Goal: Transaction & Acquisition: Book appointment/travel/reservation

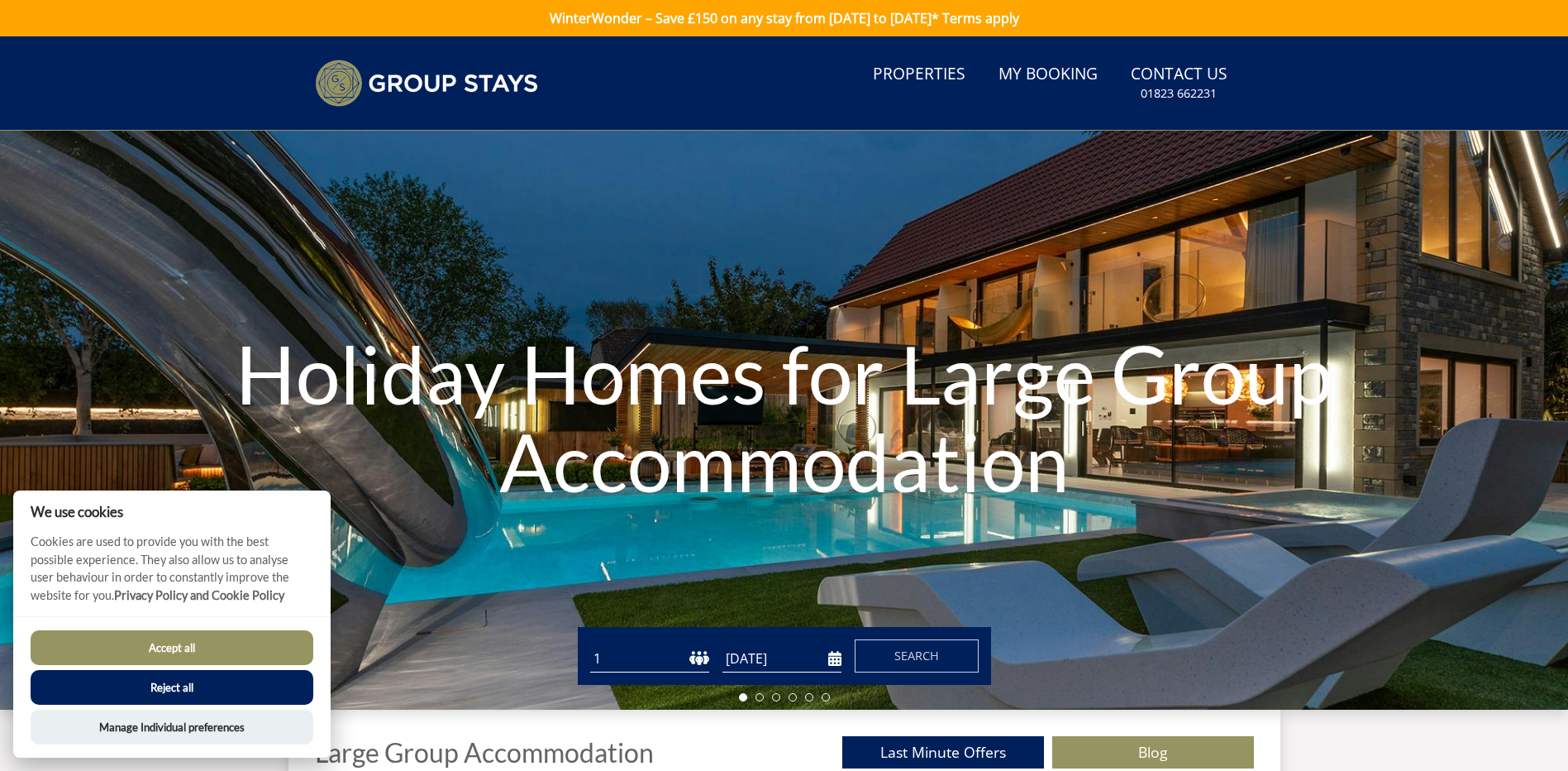
click at [169, 692] on button "Reject all" at bounding box center [172, 688] width 283 height 34
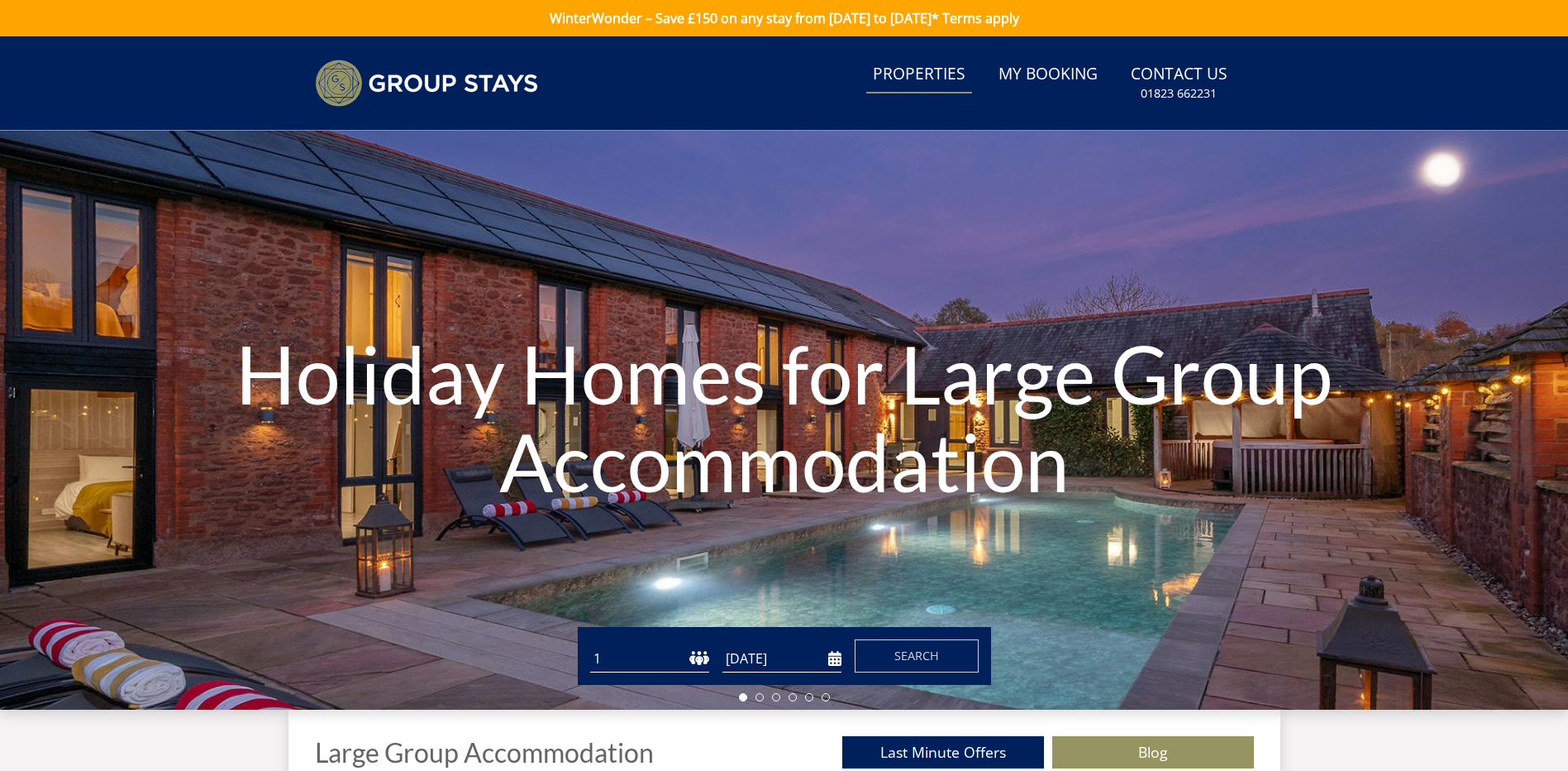
click at [949, 78] on link "Properties" at bounding box center [919, 74] width 106 height 37
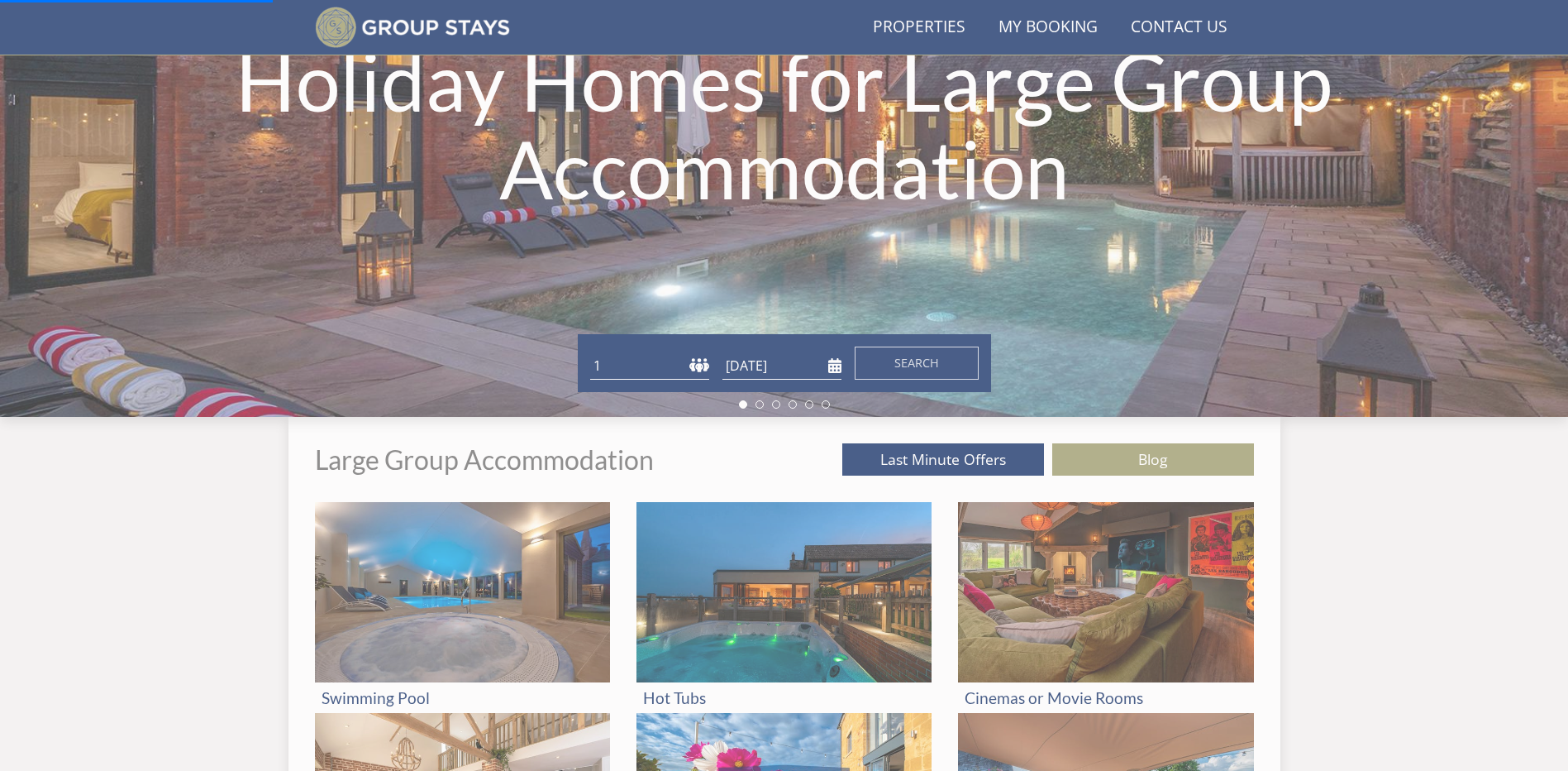
scroll to position [374, 0]
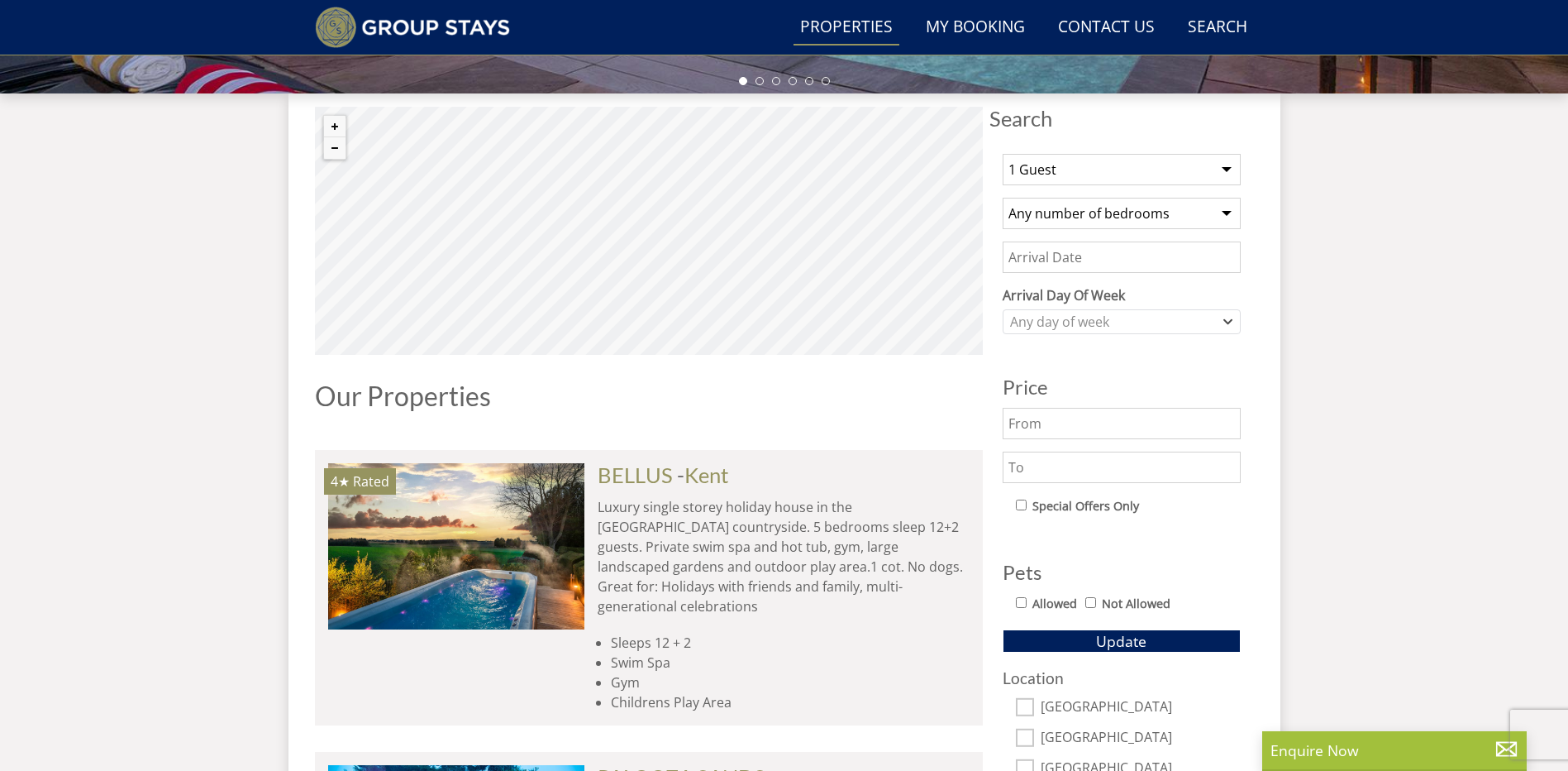
scroll to position [579, 0]
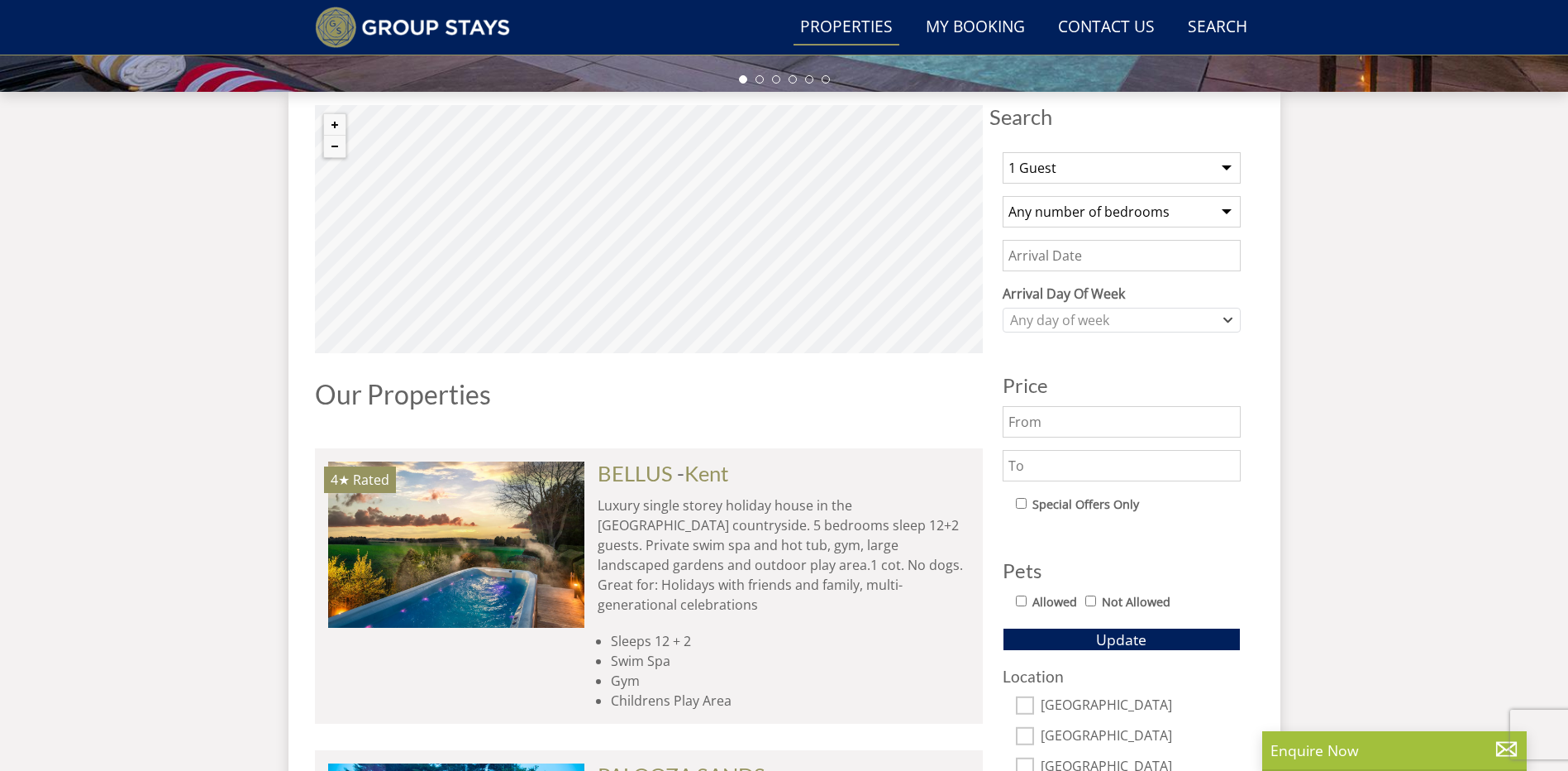
click at [1105, 170] on select "1 Guest 2 Guests 3 Guests 4 Guests 5 Guests 6 Guests 7 Guests 8 Guests 9 Guests…" at bounding box center [1122, 168] width 238 height 32
select select "13"
click at [1003, 152] on select "1 Guest 2 Guests 3 Guests 4 Guests 5 Guests 6 Guests 7 Guests 8 Guests 9 Guests…" at bounding box center [1122, 168] width 238 height 32
click at [1104, 213] on select "Any number of bedrooms 4 Bedrooms 5 Bedrooms 6 Bedrooms 7 Bedrooms 8 Bedrooms 9…" at bounding box center [1122, 212] width 238 height 32
select select "6"
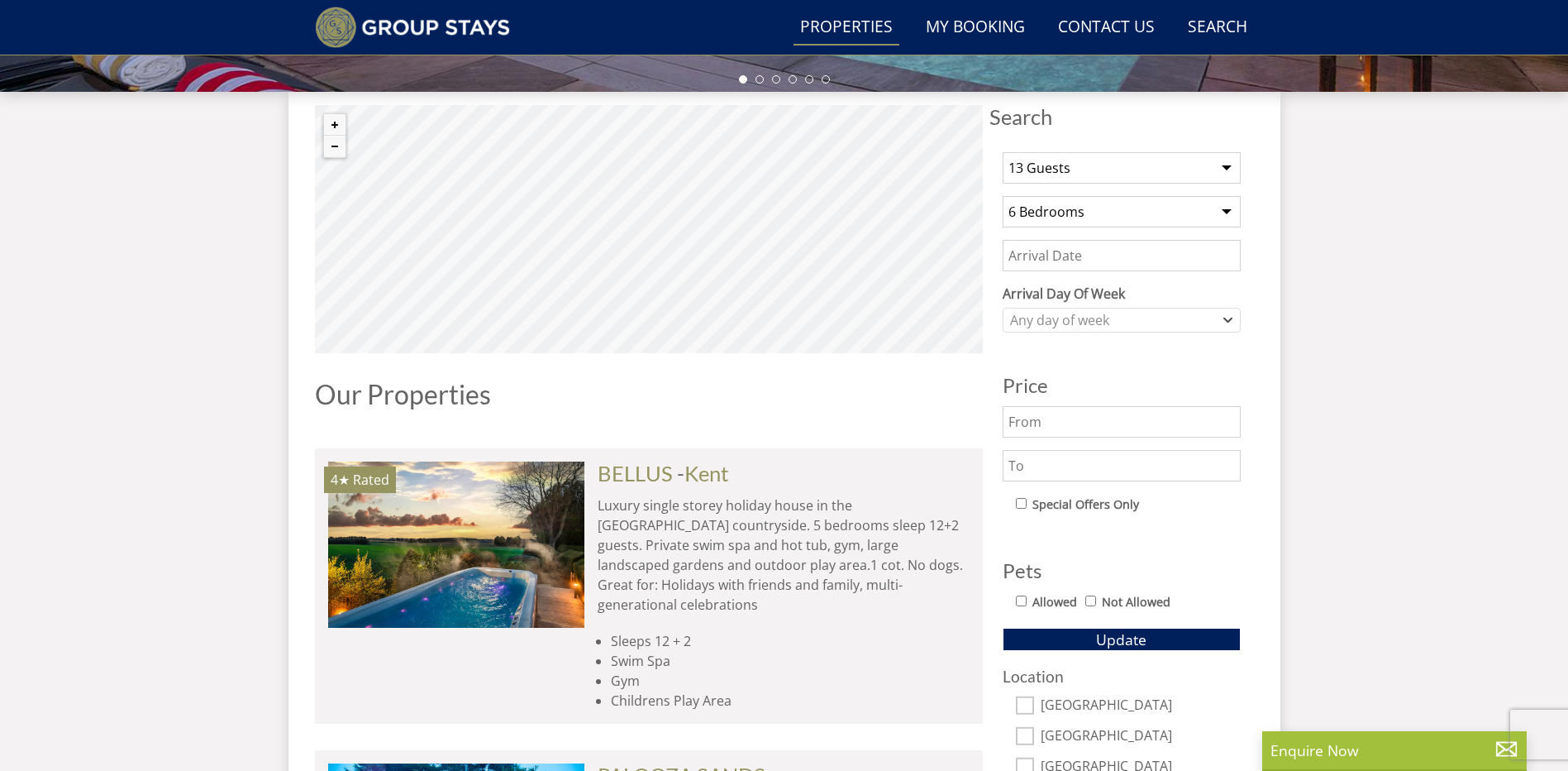
click at [1003, 196] on select "Any number of bedrooms 4 Bedrooms 5 Bedrooms 6 Bedrooms 7 Bedrooms 8 Bedrooms 9…" at bounding box center [1122, 212] width 238 height 32
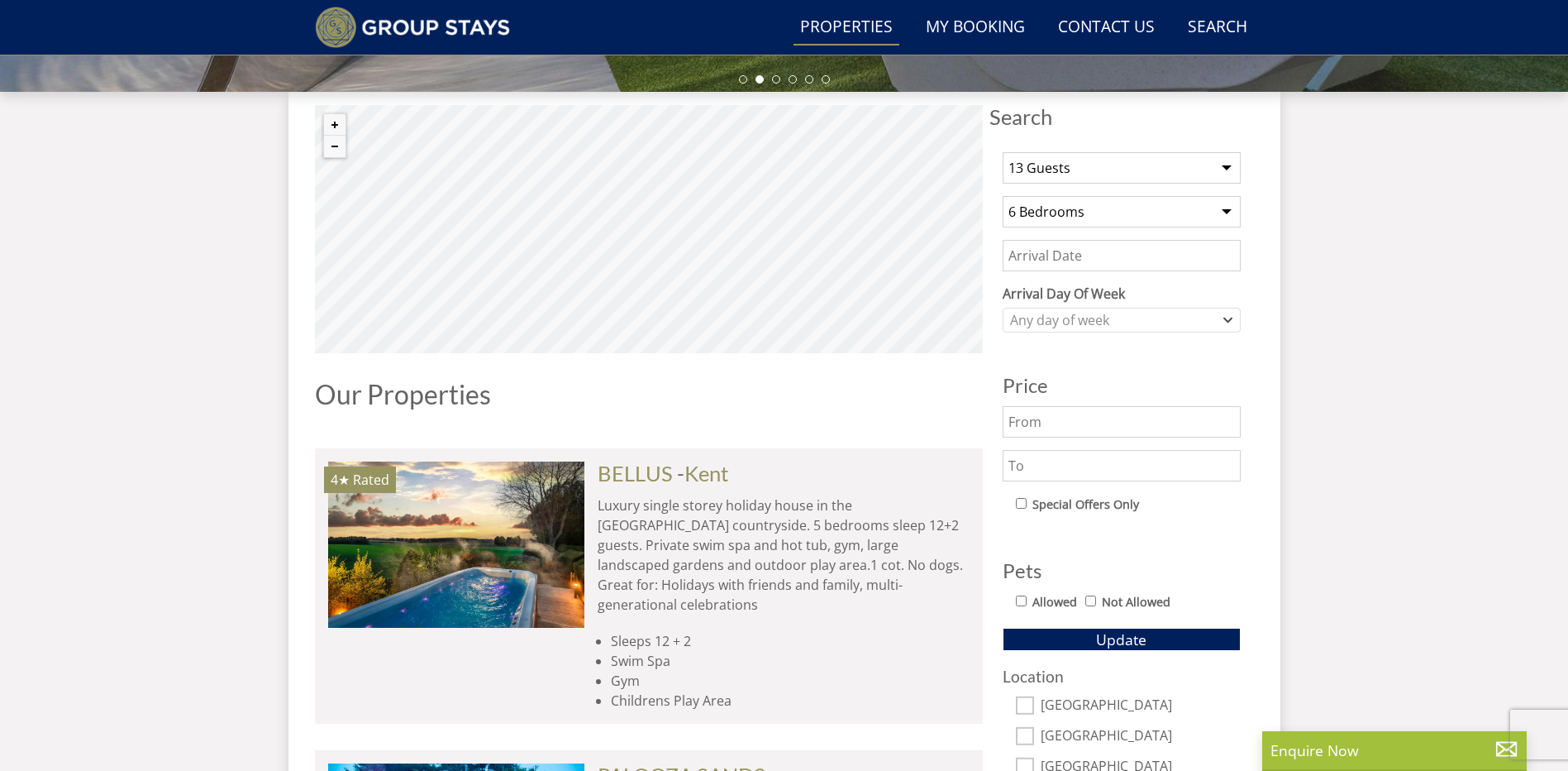
click at [1096, 258] on input "Date" at bounding box center [1122, 256] width 238 height 32
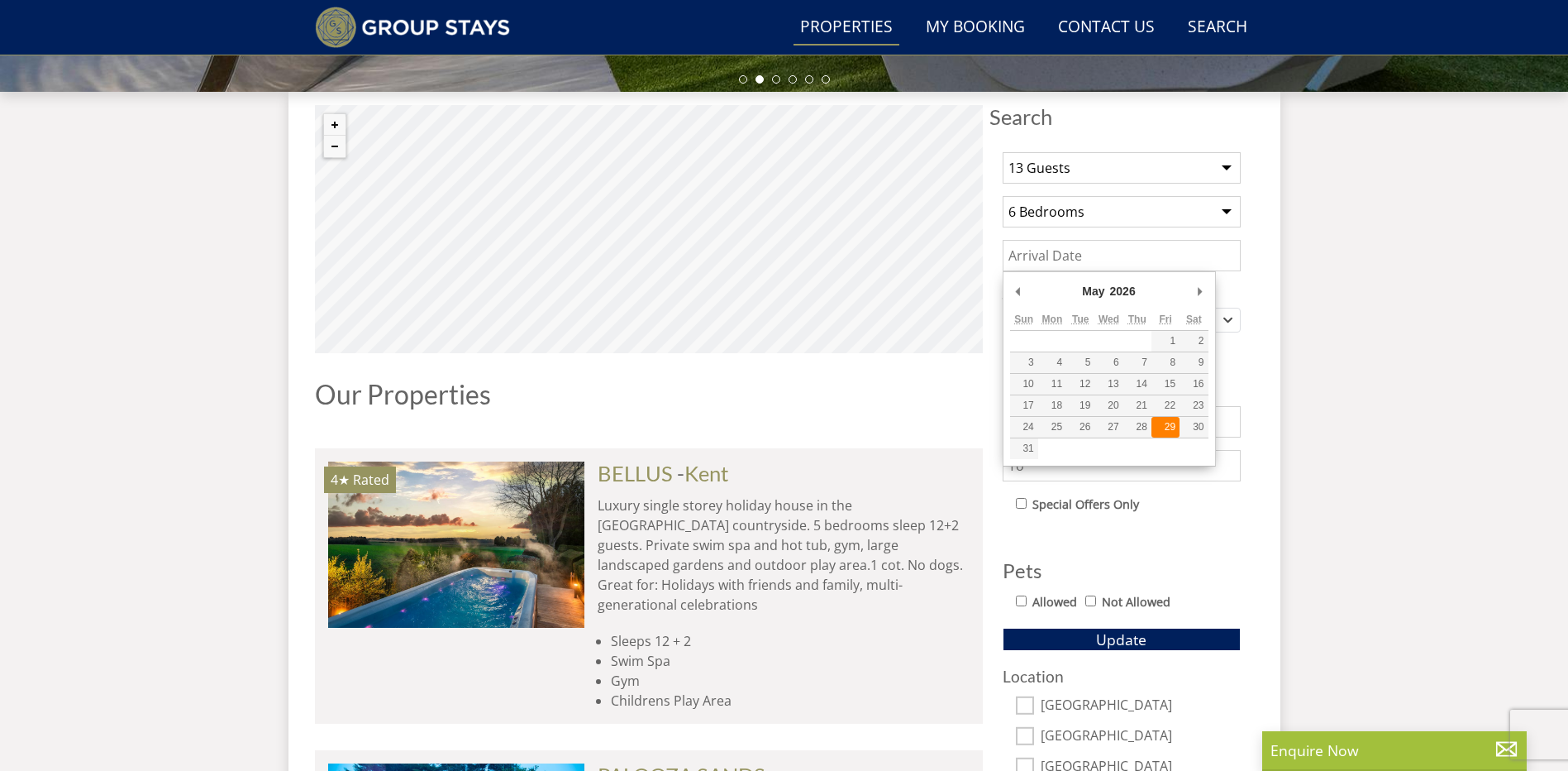
type input "[DATE]"
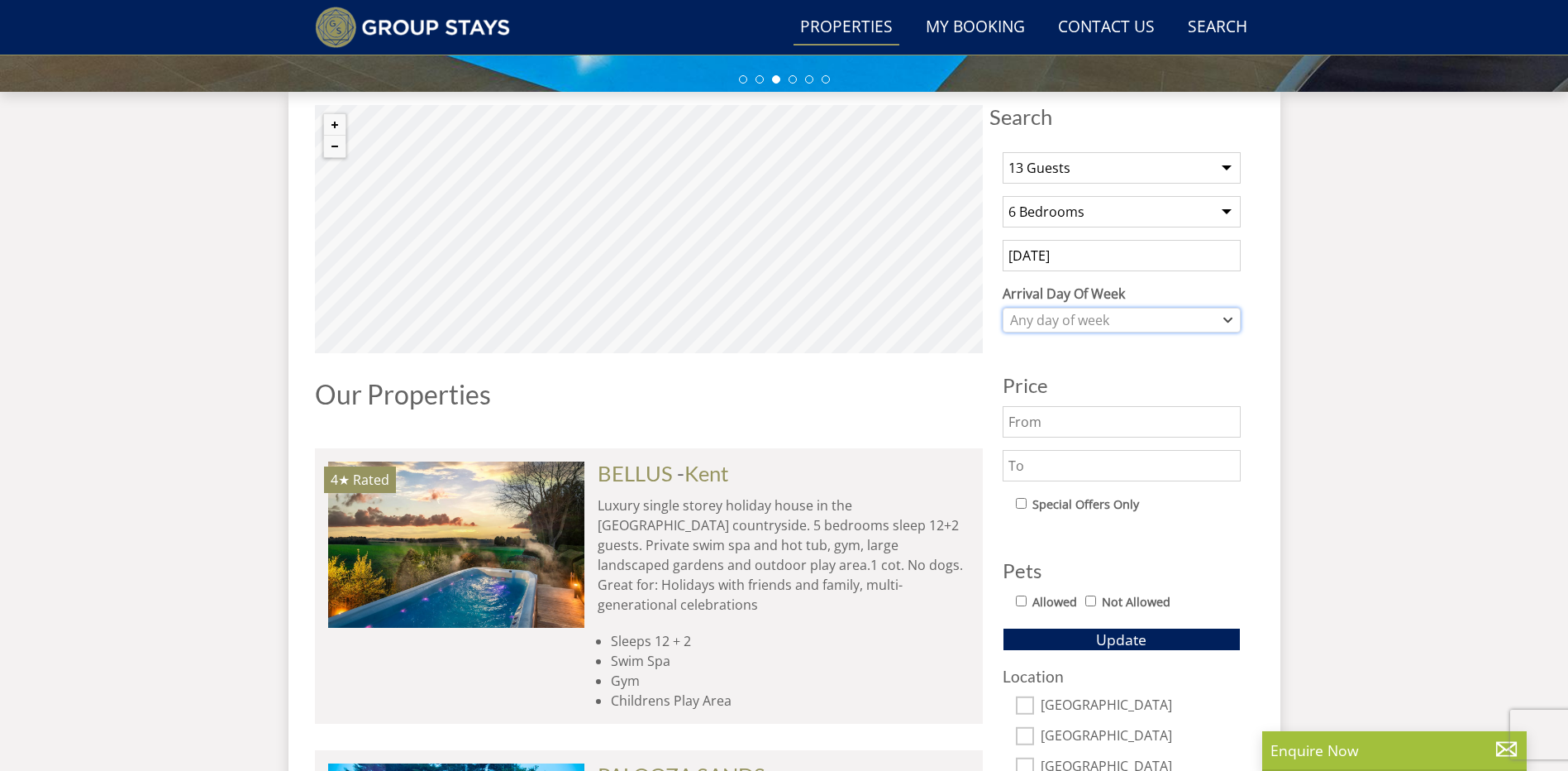
click at [1079, 317] on div "Any day of week" at bounding box center [1113, 319] width 214 height 18
click at [1141, 314] on div "Any day of week" at bounding box center [1113, 319] width 214 height 18
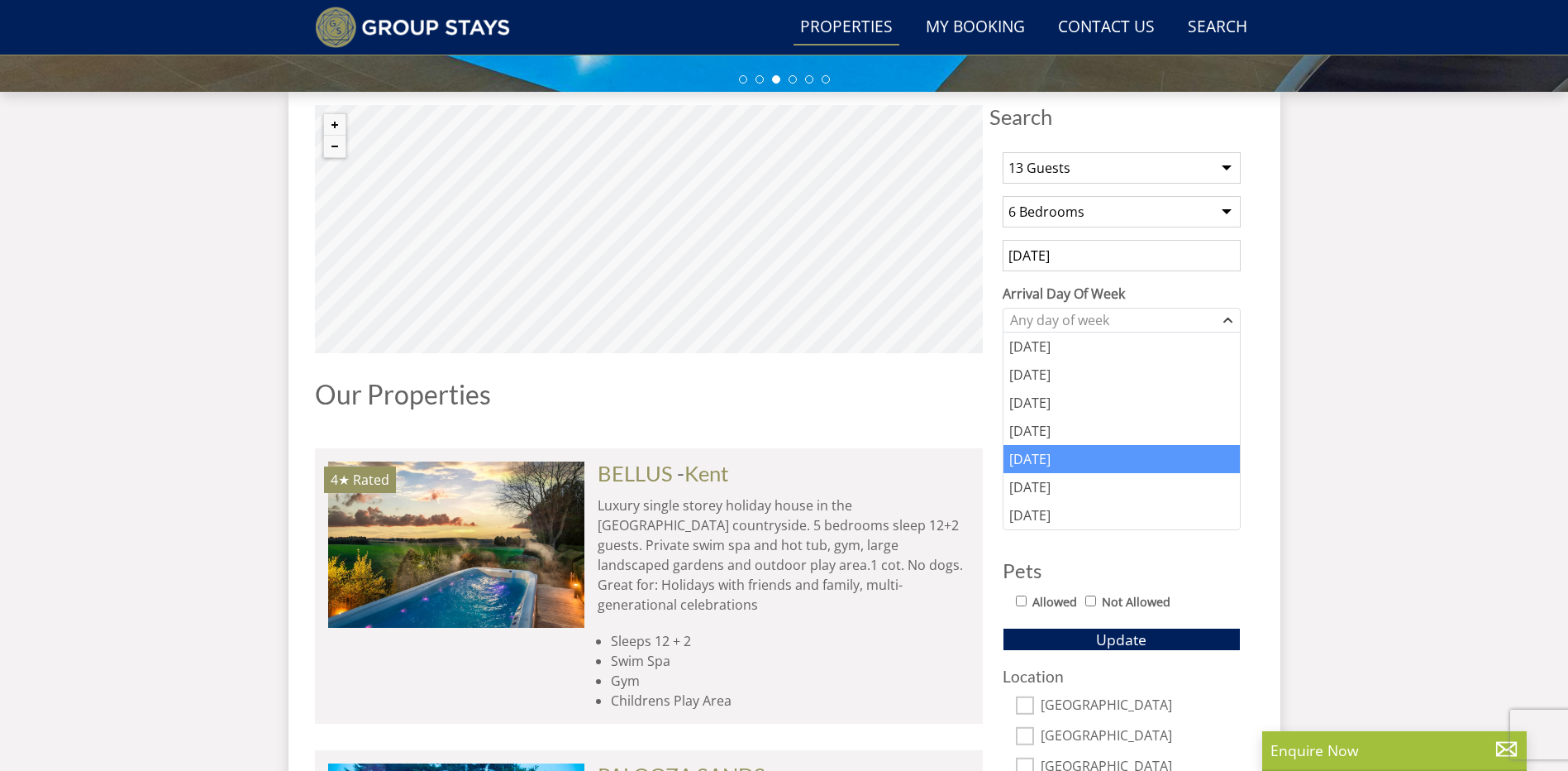
click at [1041, 459] on div "[DATE]" at bounding box center [1122, 459] width 237 height 28
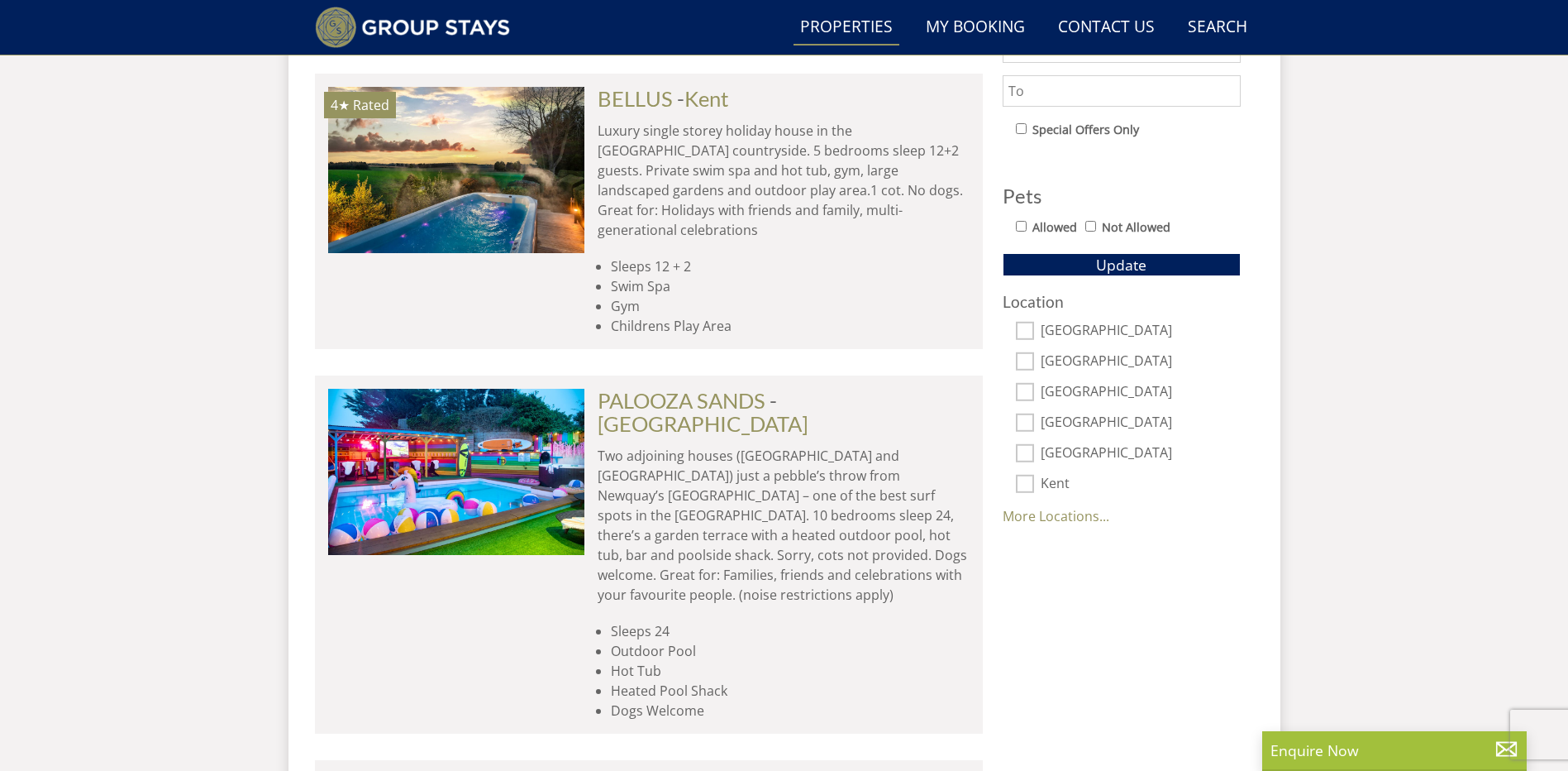
scroll to position [992, 0]
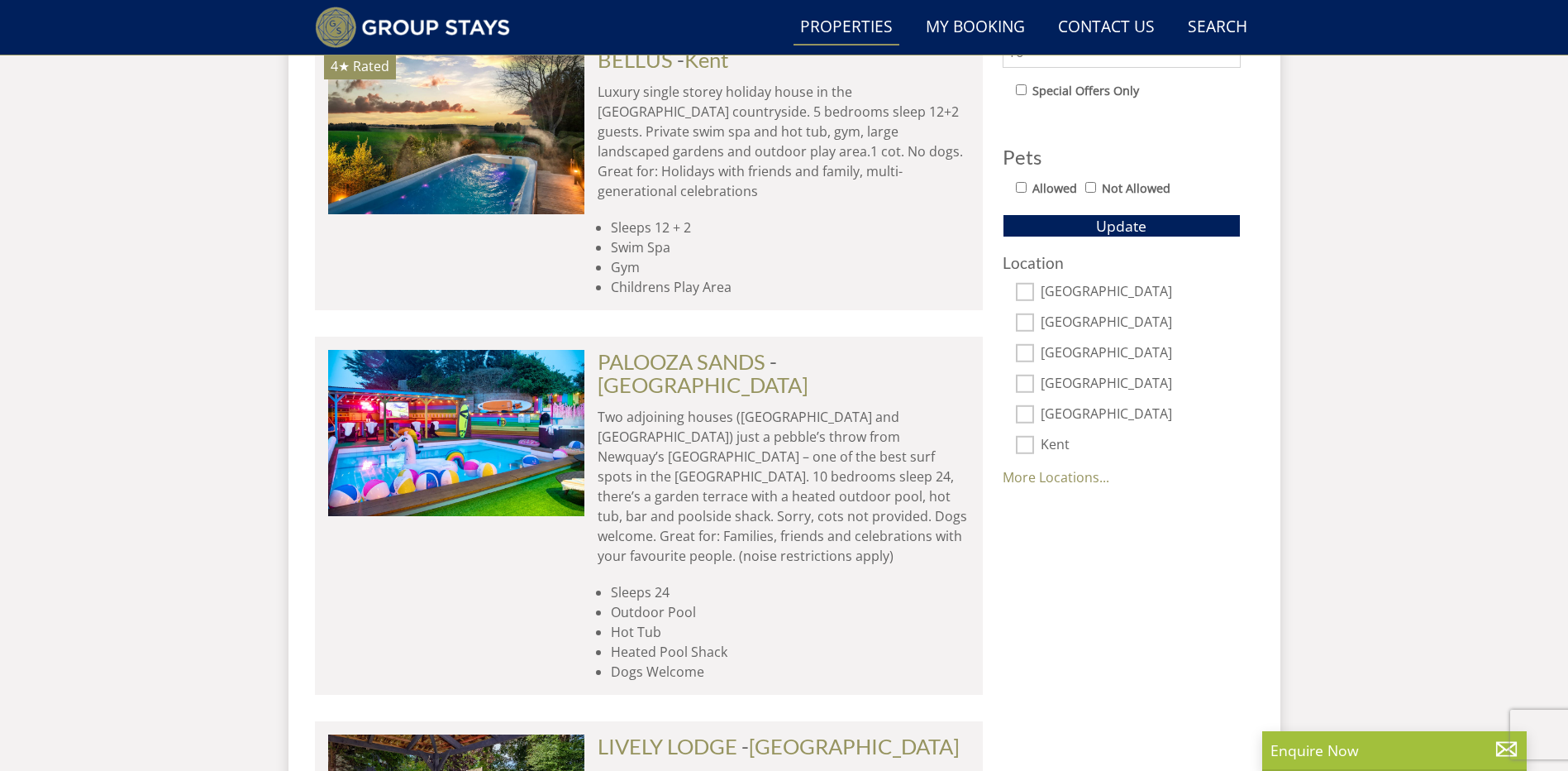
click at [1024, 289] on input "[GEOGRAPHIC_DATA]" at bounding box center [1024, 292] width 18 height 18
checkbox input "true"
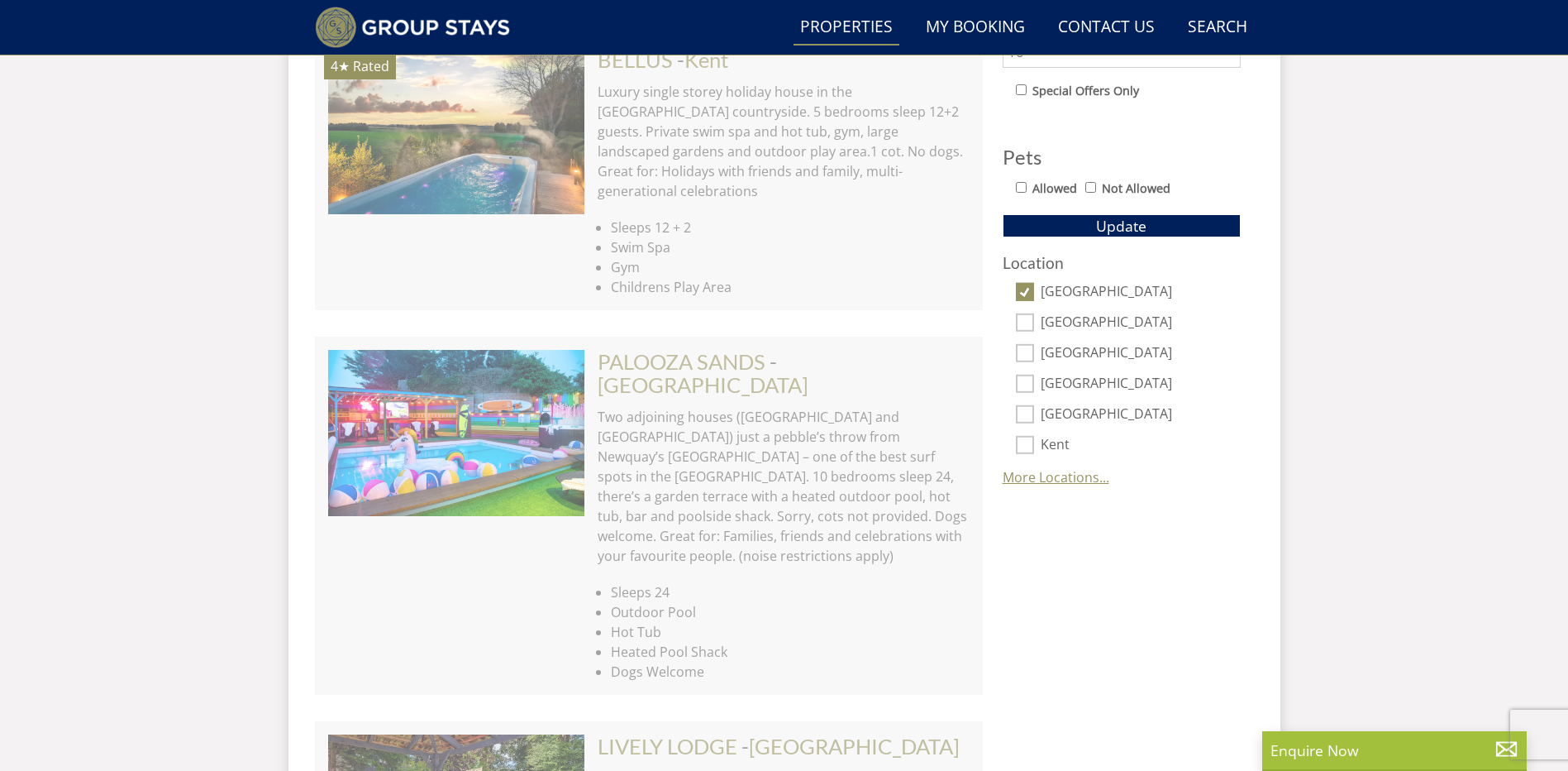
click at [1026, 474] on link "More Locations..." at bounding box center [1056, 477] width 107 height 18
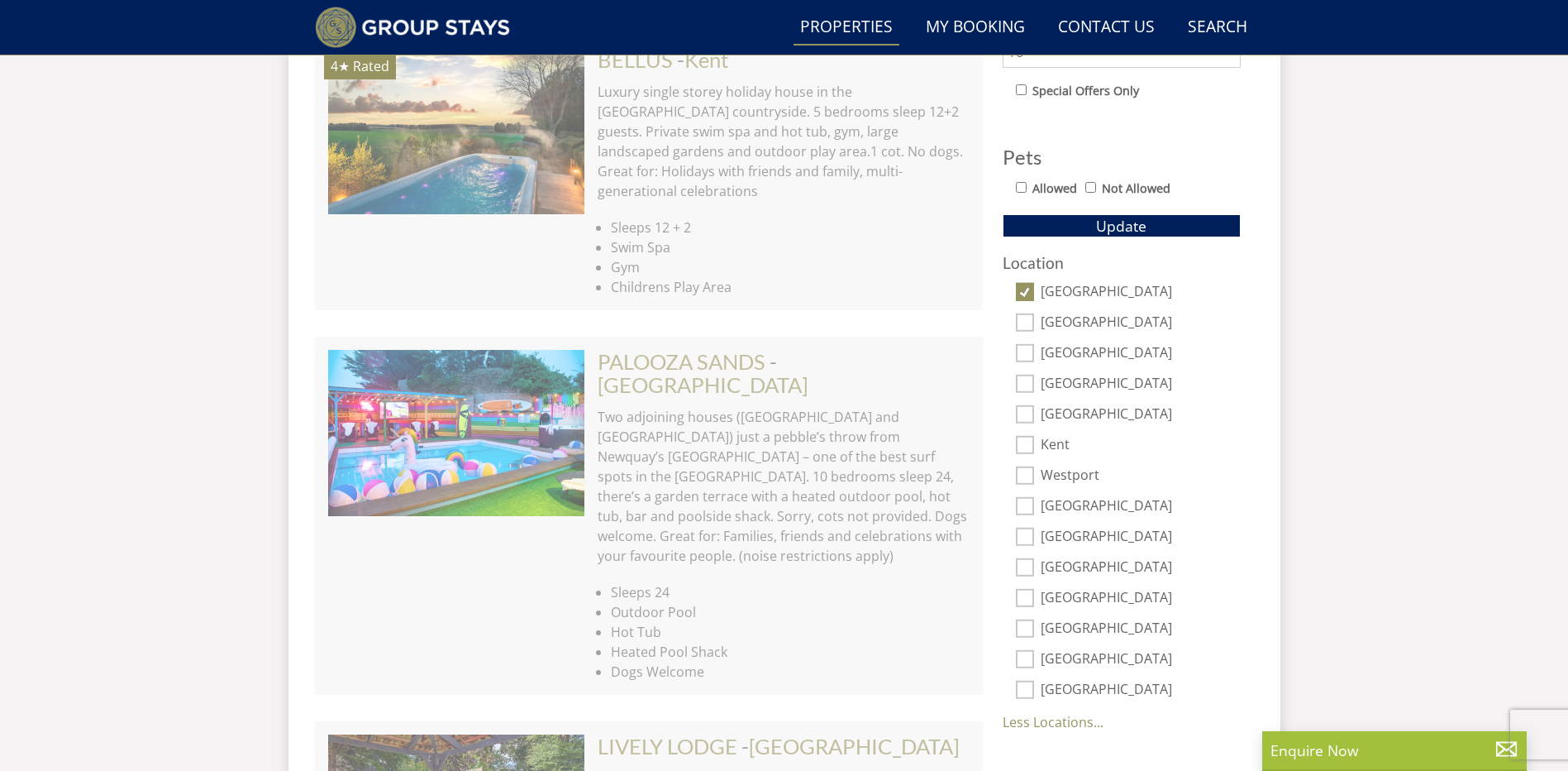
click at [1028, 504] on input "[GEOGRAPHIC_DATA]" at bounding box center [1024, 506] width 18 height 18
checkbox input "true"
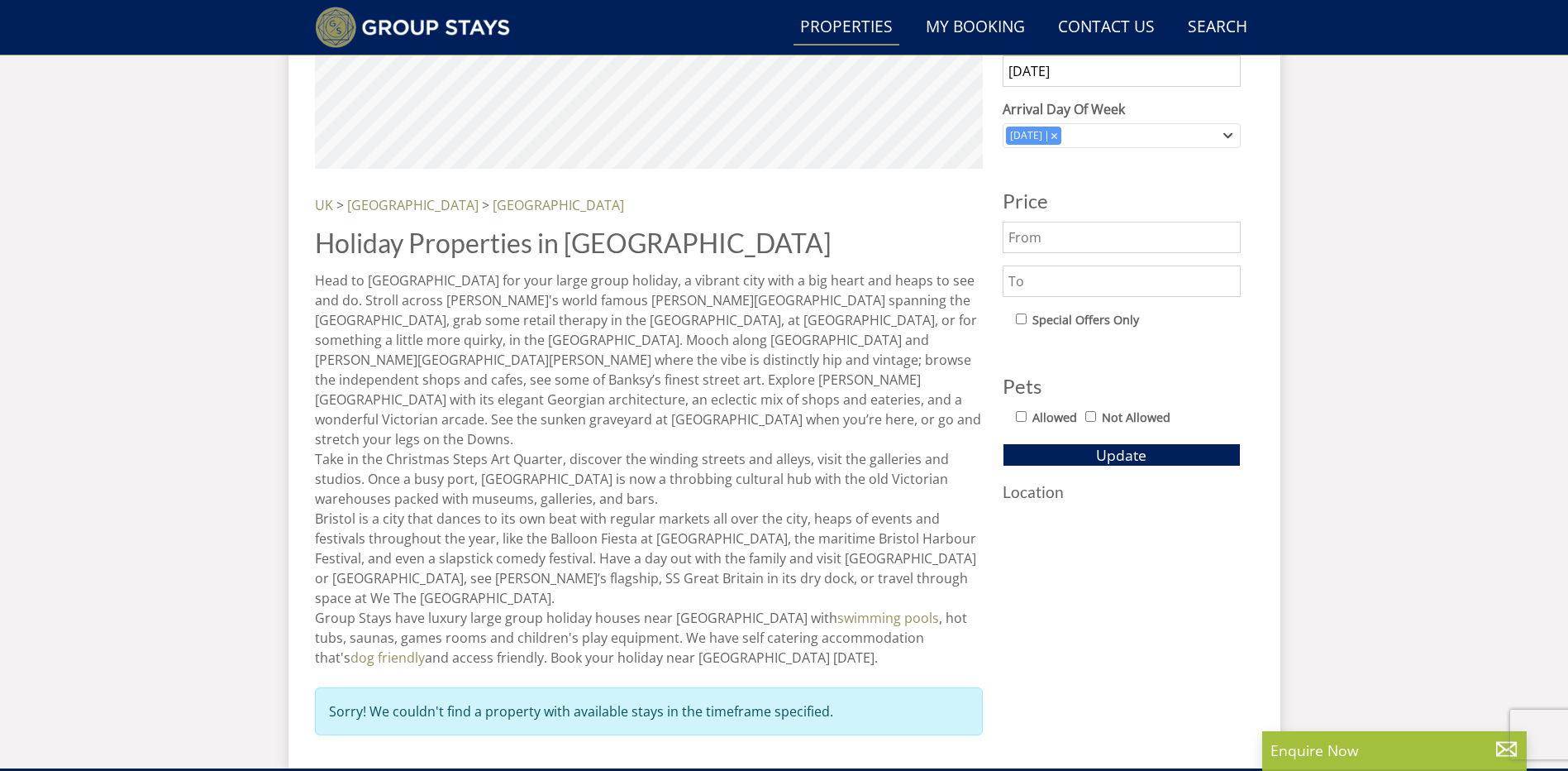
scroll to position [910, 0]
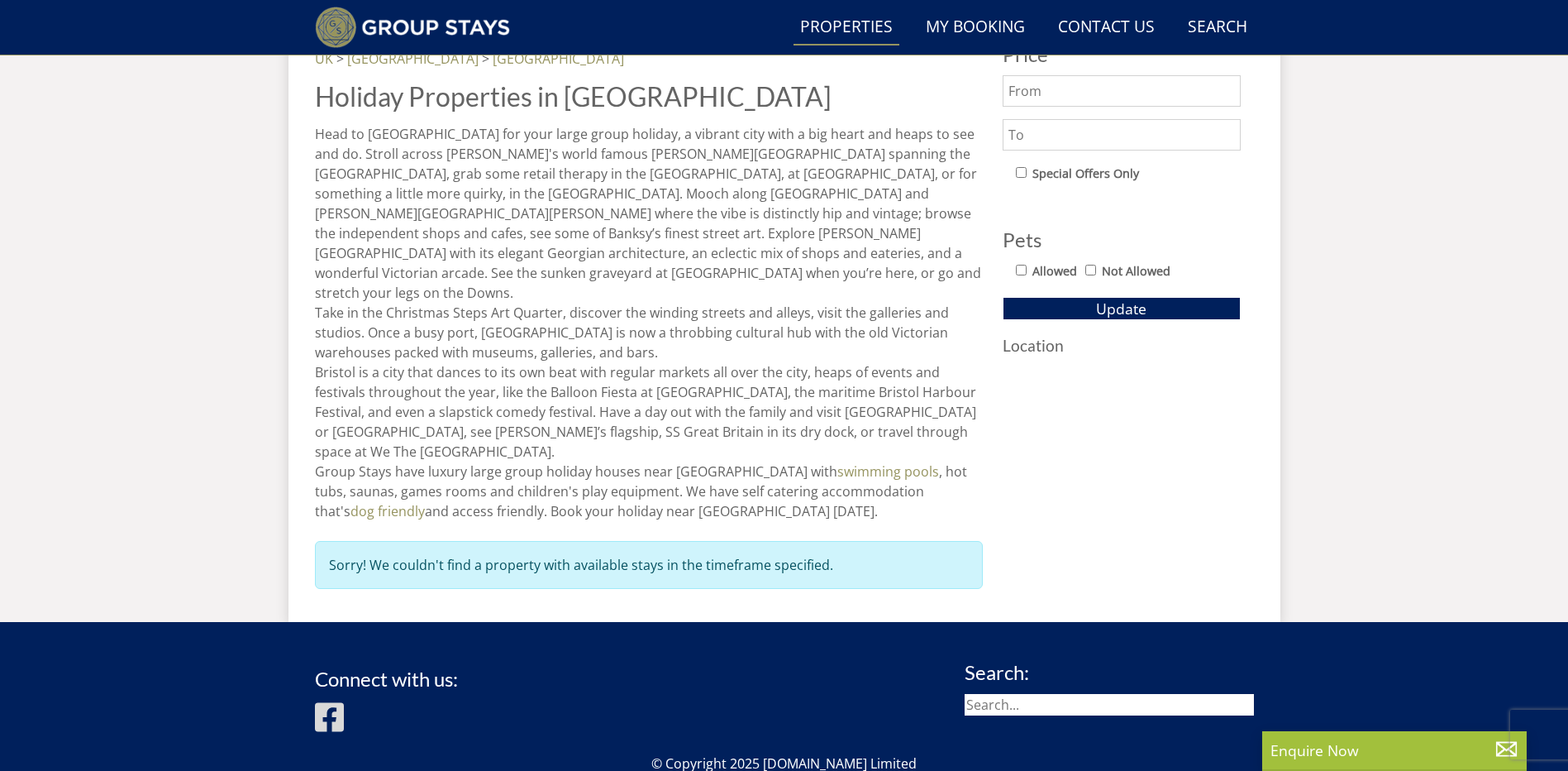
click at [1023, 271] on input "Allowed" at bounding box center [1021, 270] width 10 height 10
checkbox input "true"
click at [1120, 304] on span "Update" at bounding box center [1121, 308] width 51 height 20
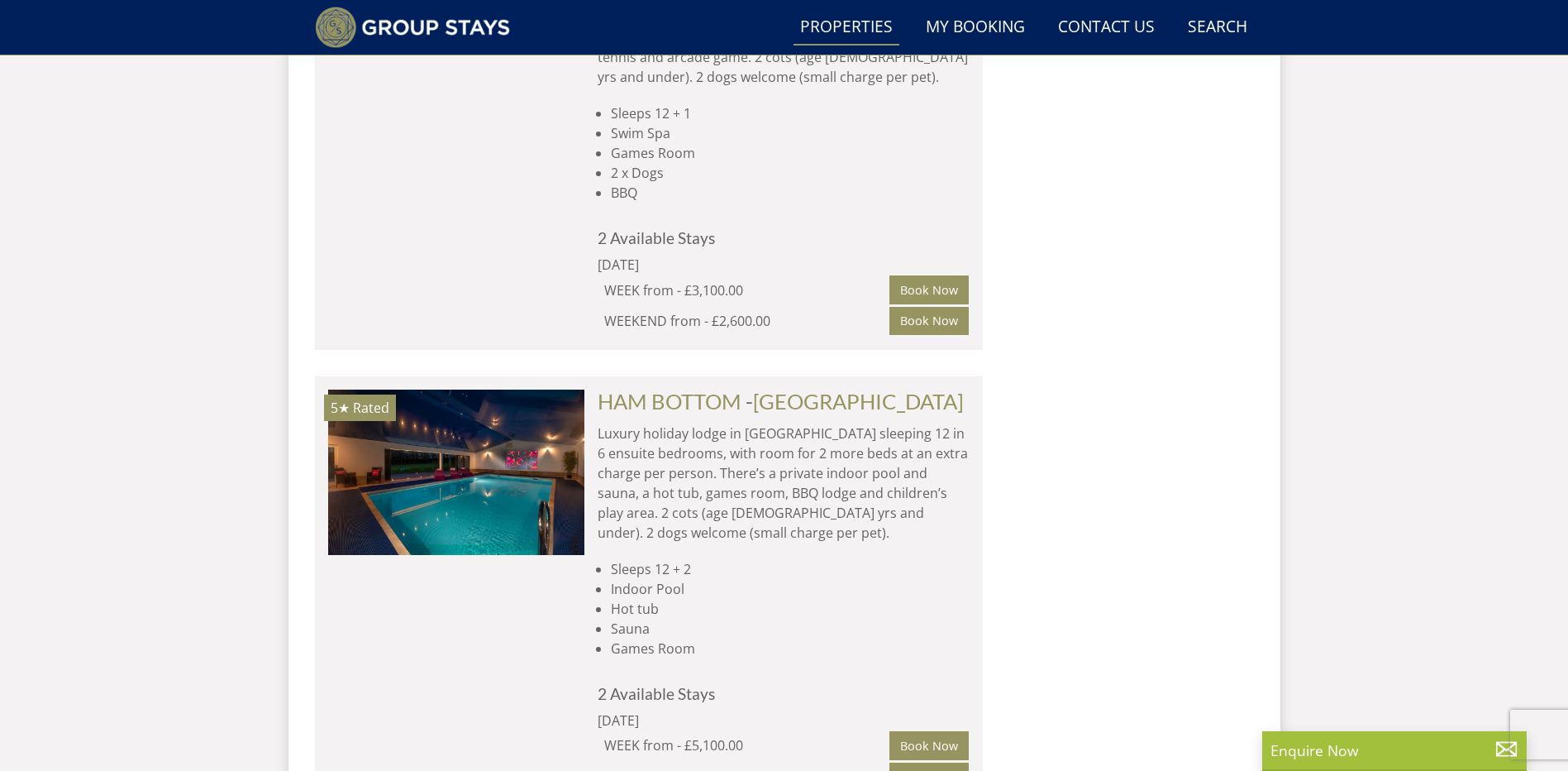
scroll to position [1654, 0]
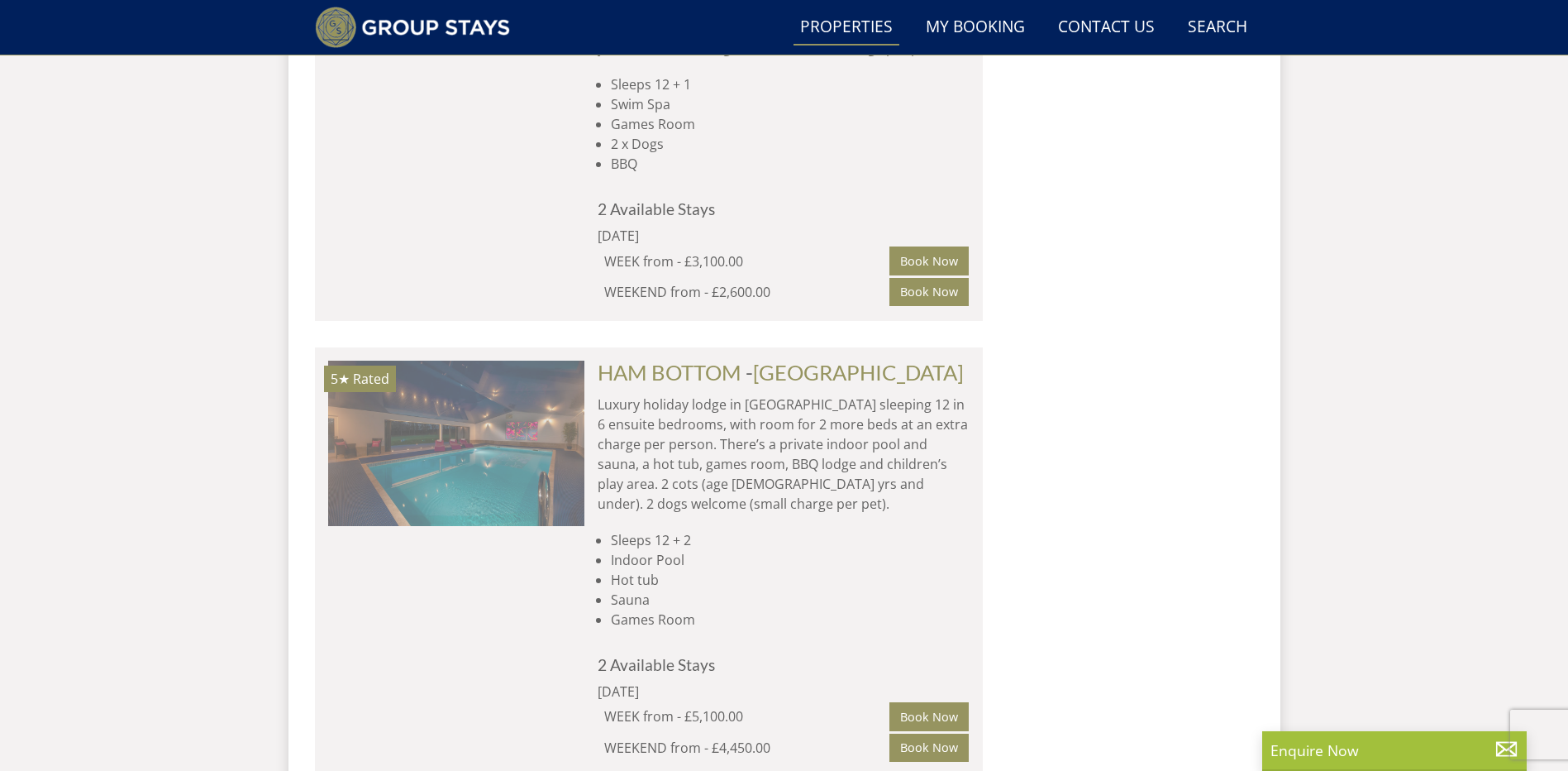
click at [484, 396] on img at bounding box center [457, 443] width 256 height 165
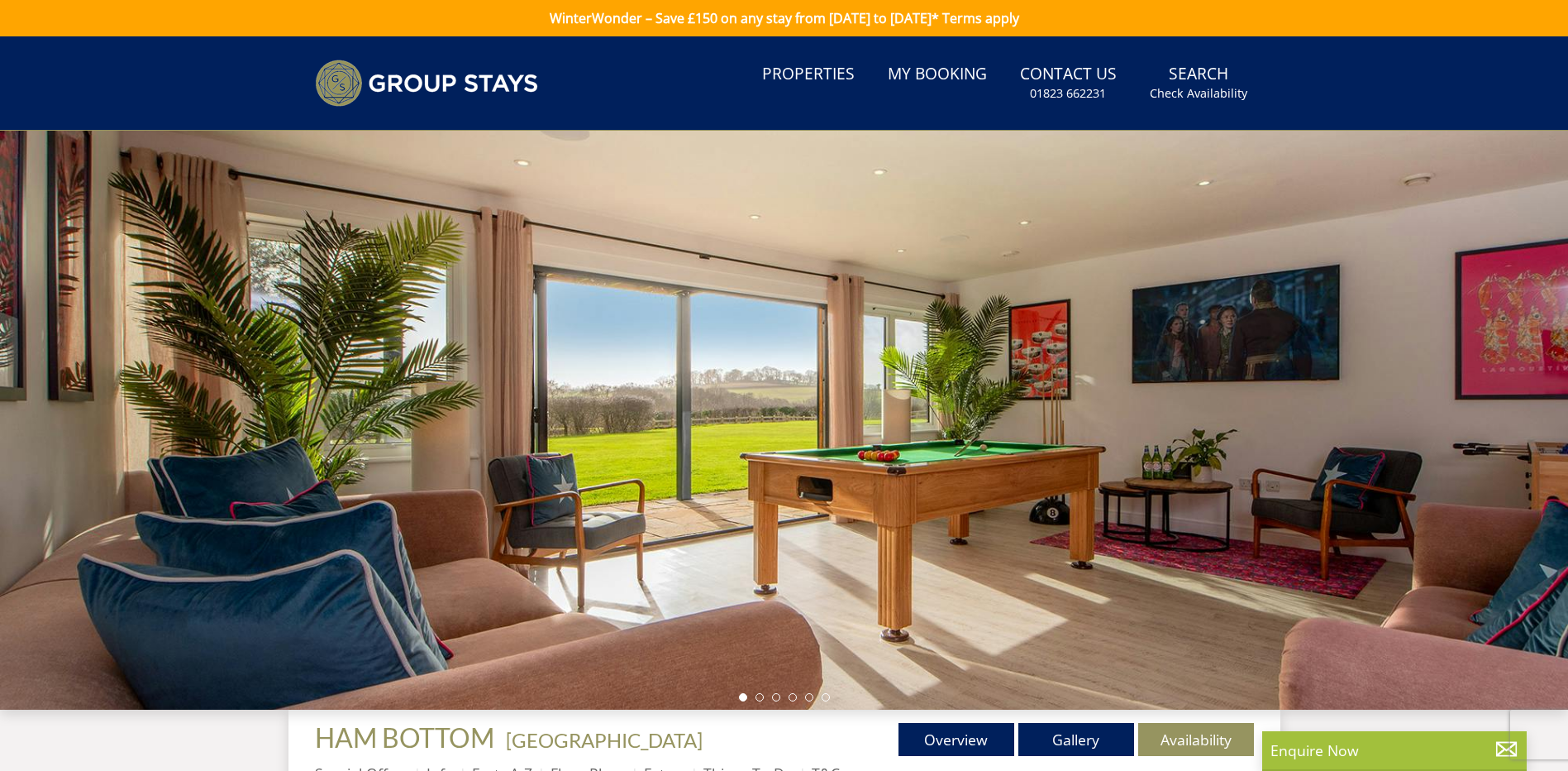
click at [1477, 423] on div at bounding box center [784, 420] width 1568 height 579
click at [755, 695] on li at bounding box center [759, 697] width 9 height 9
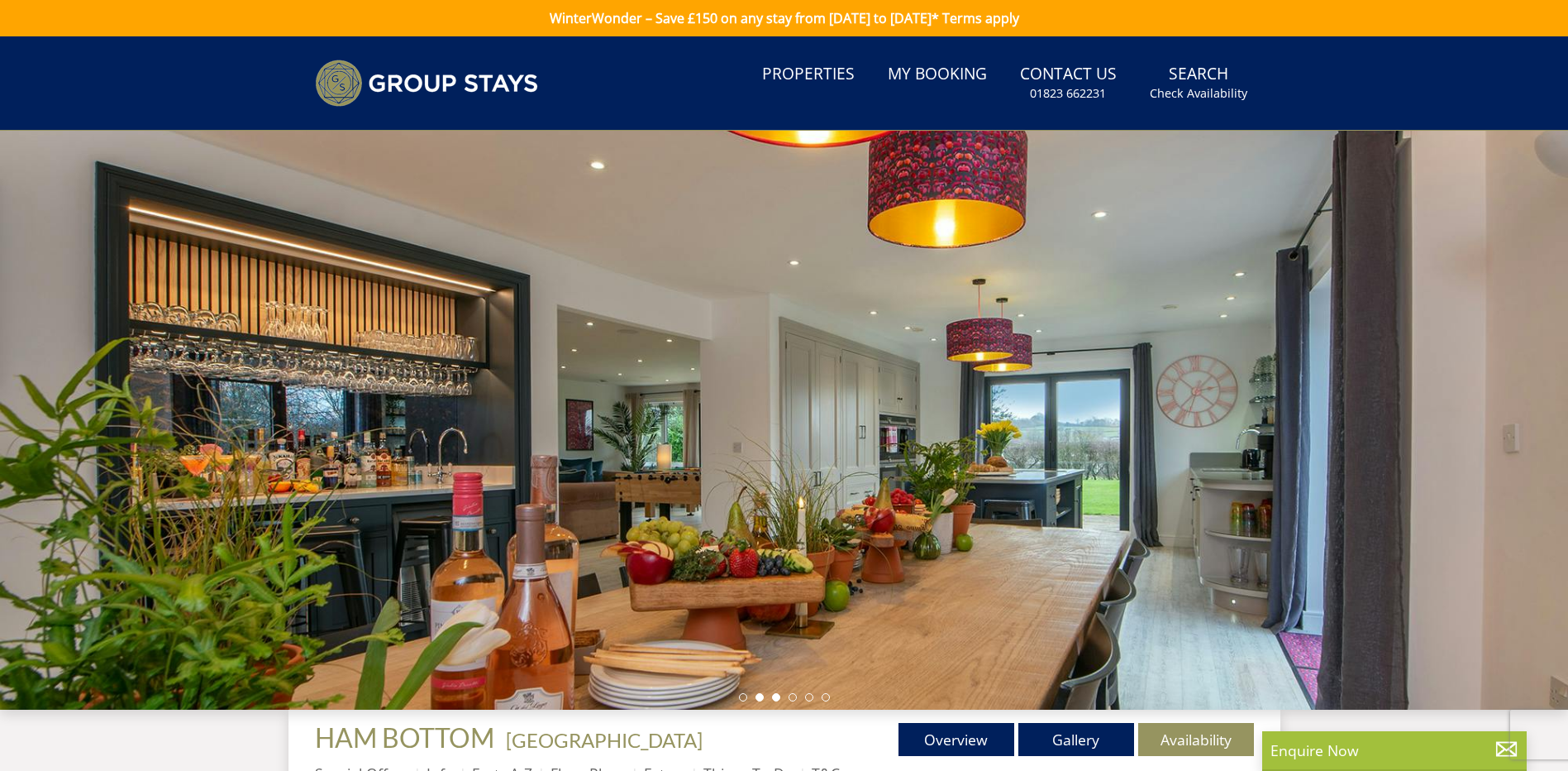
click at [777, 695] on li at bounding box center [777, 697] width 9 height 9
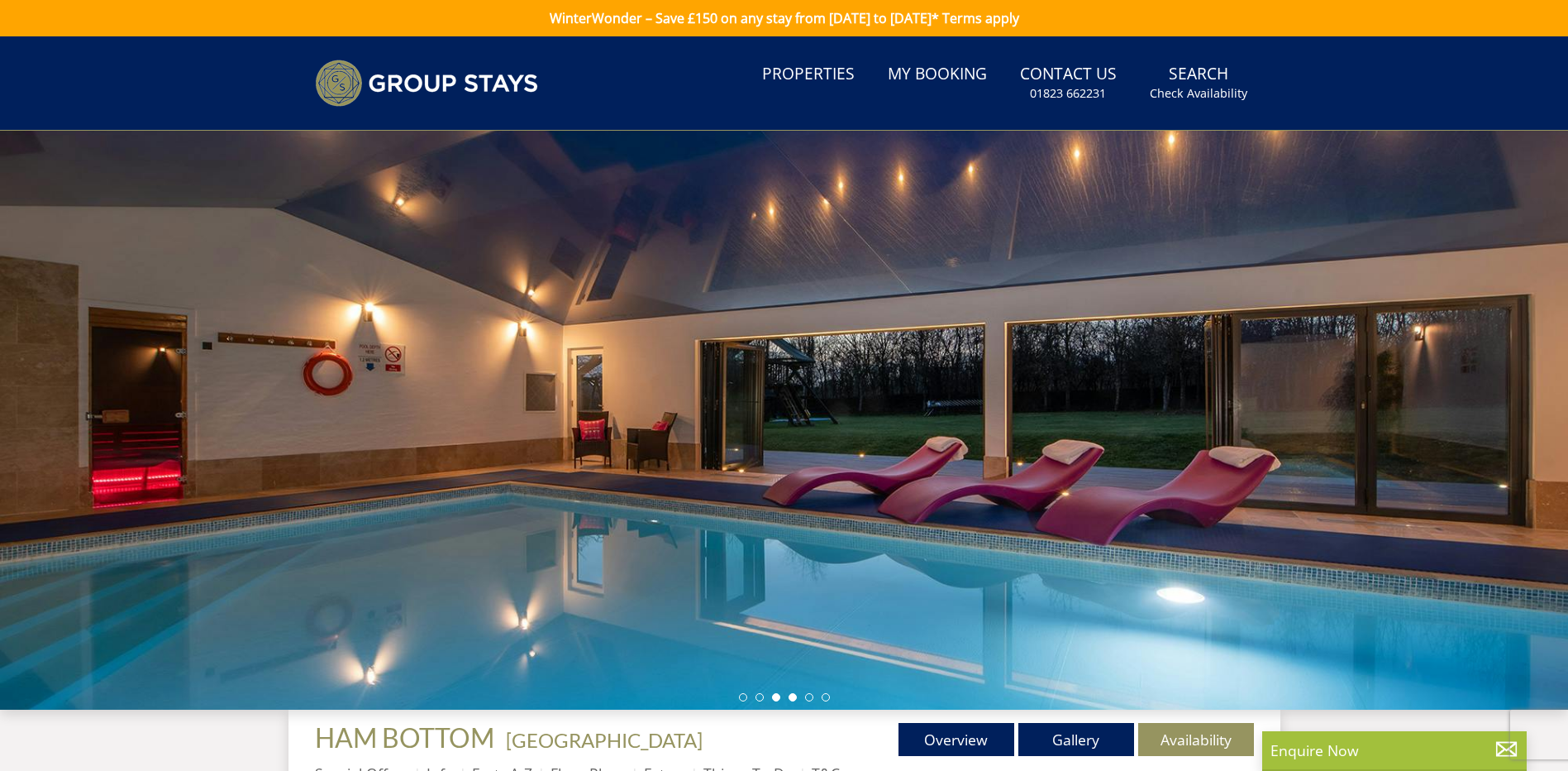
click at [791, 694] on li at bounding box center [793, 697] width 9 height 9
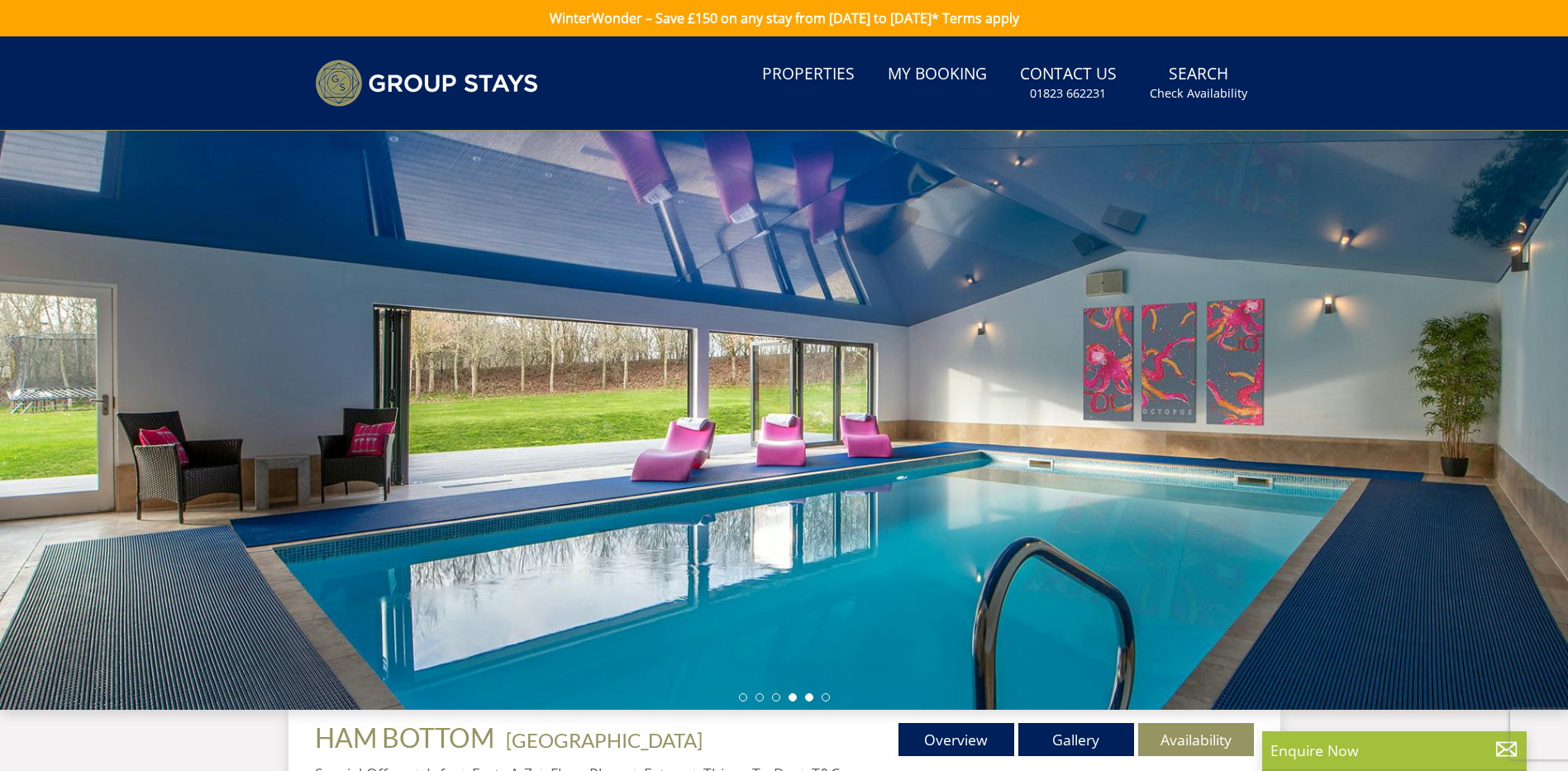
click at [809, 695] on li at bounding box center [809, 697] width 9 height 9
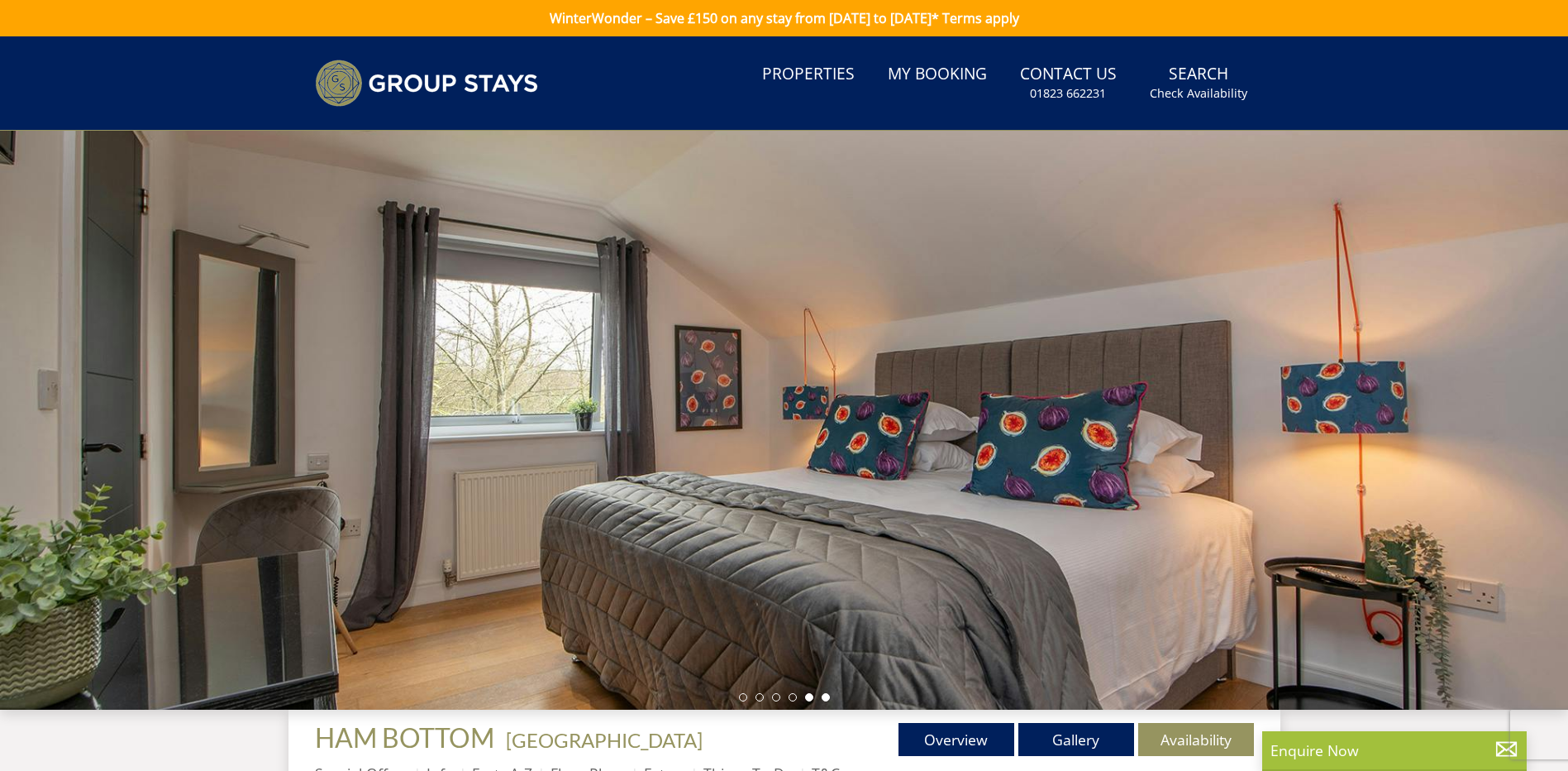
click at [821, 695] on li at bounding box center [826, 697] width 9 height 9
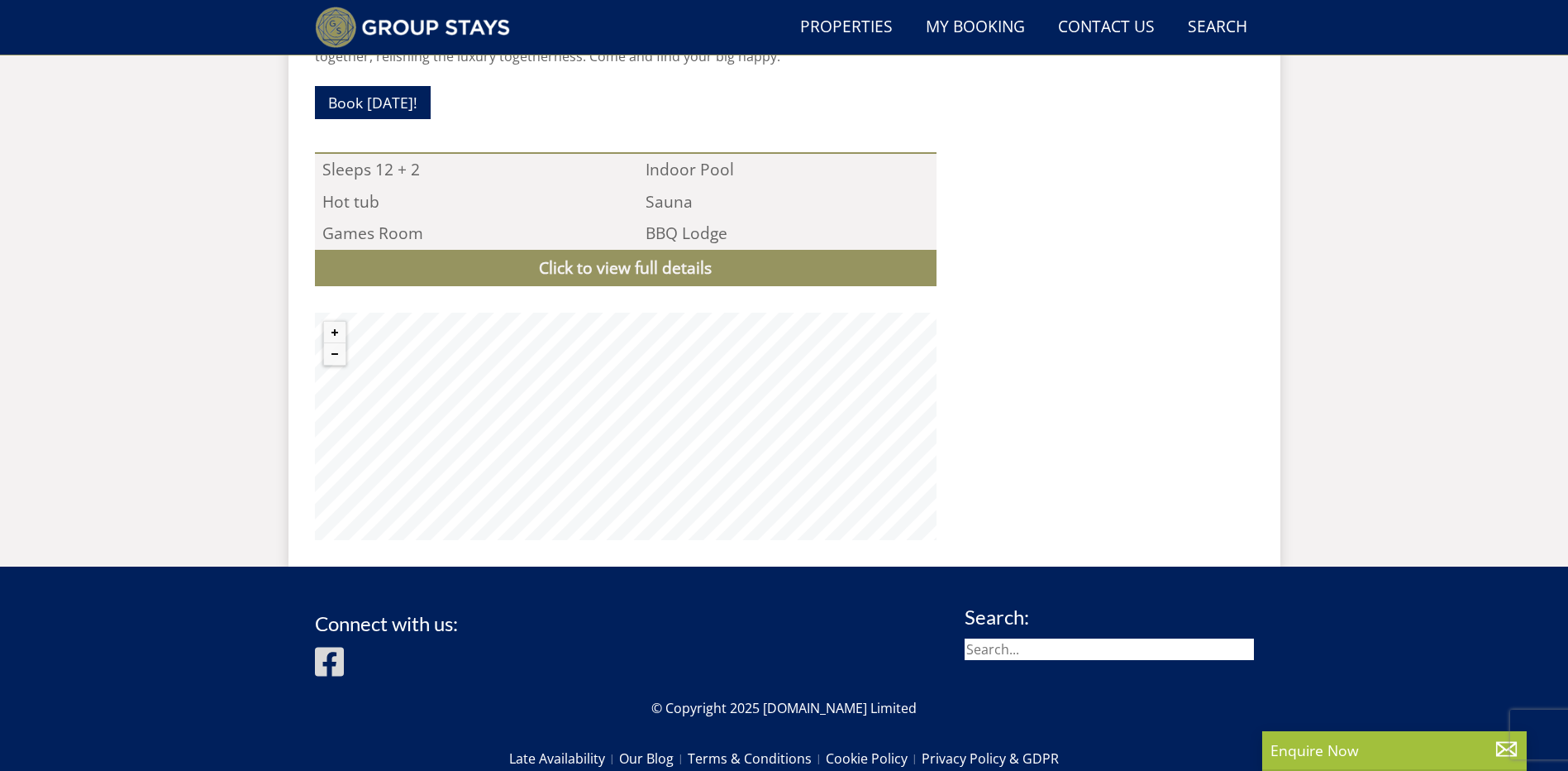
scroll to position [1639, 0]
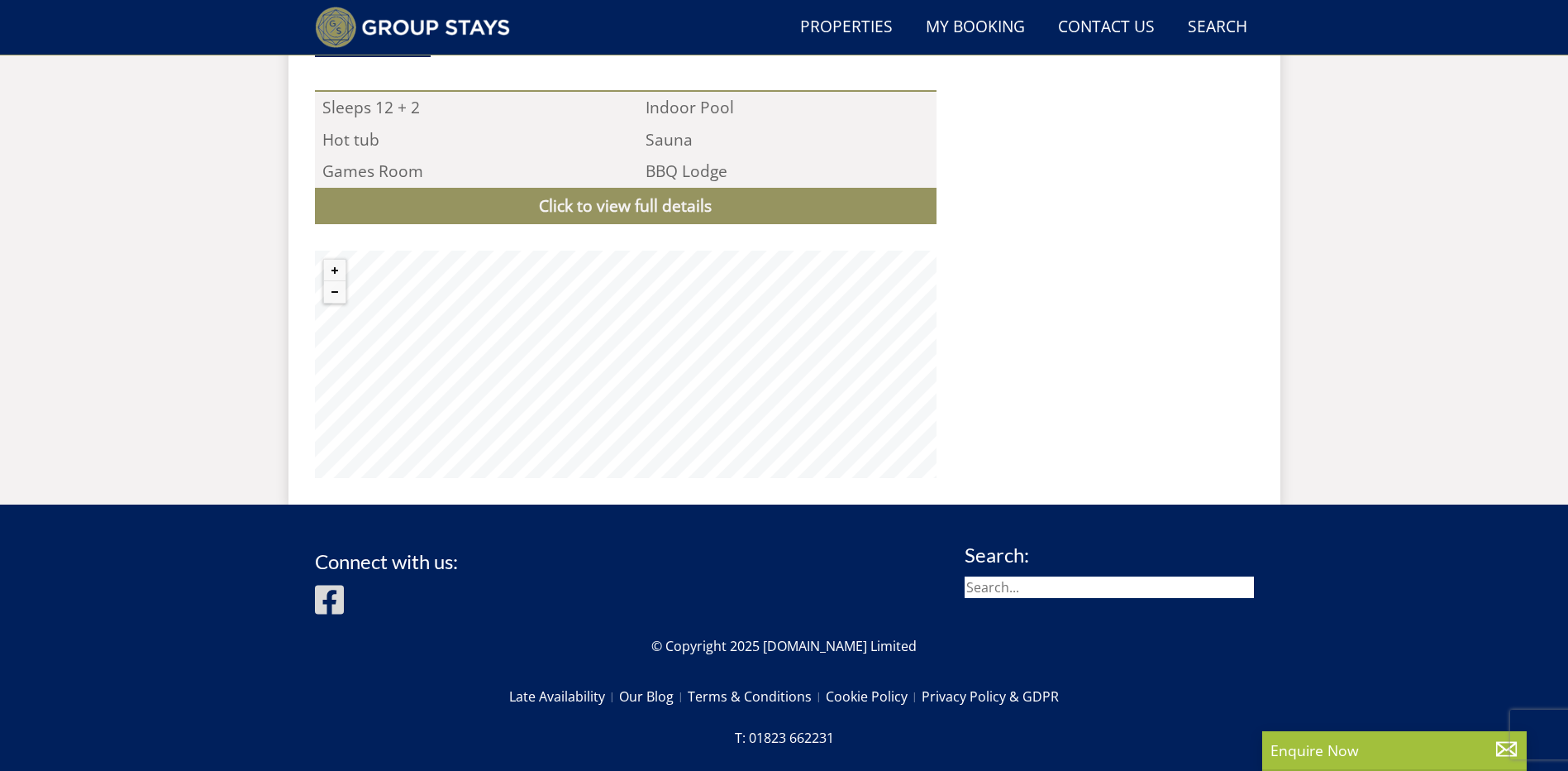
select select "13"
select select "6"
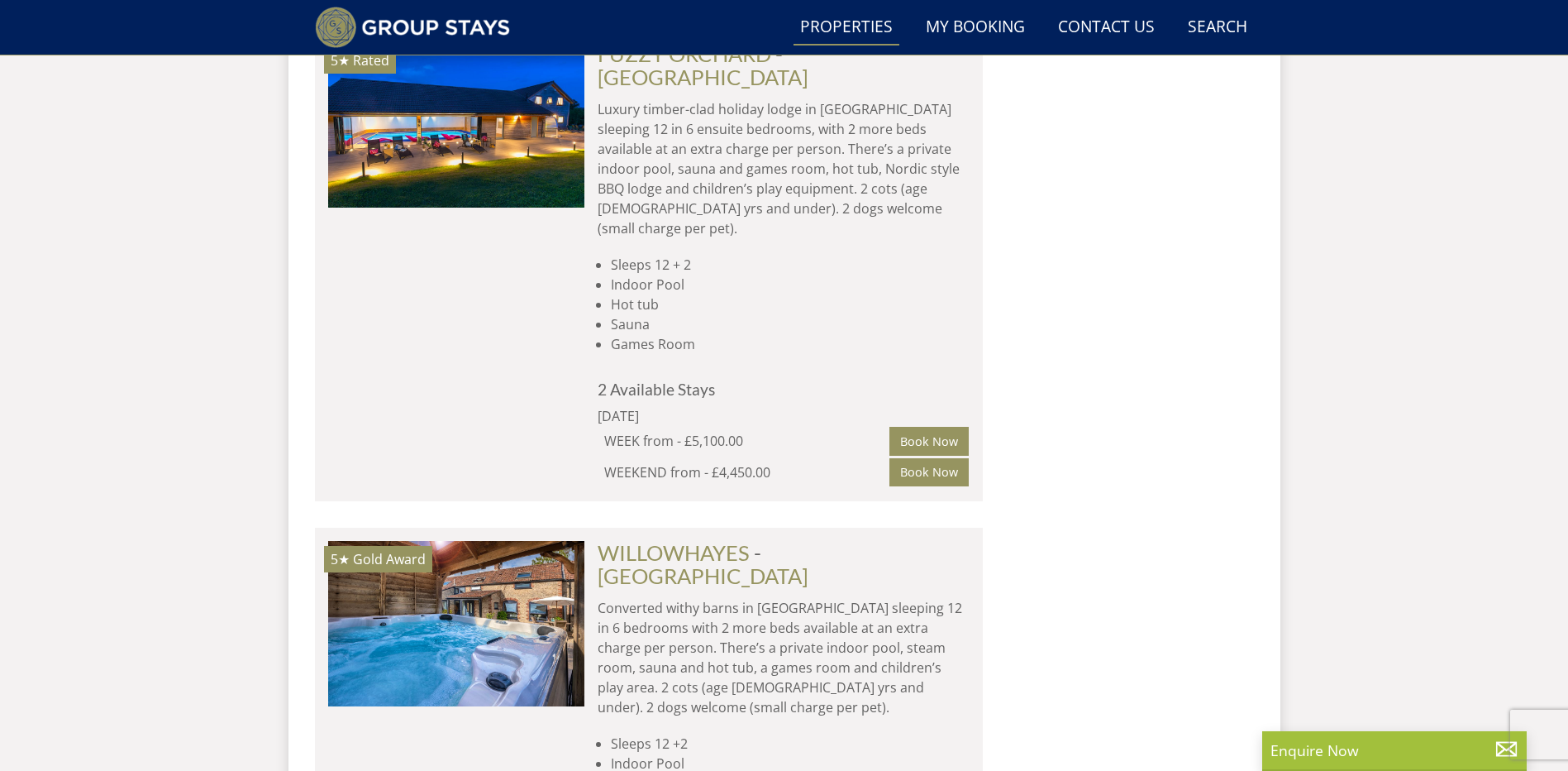
scroll to position [3143, 0]
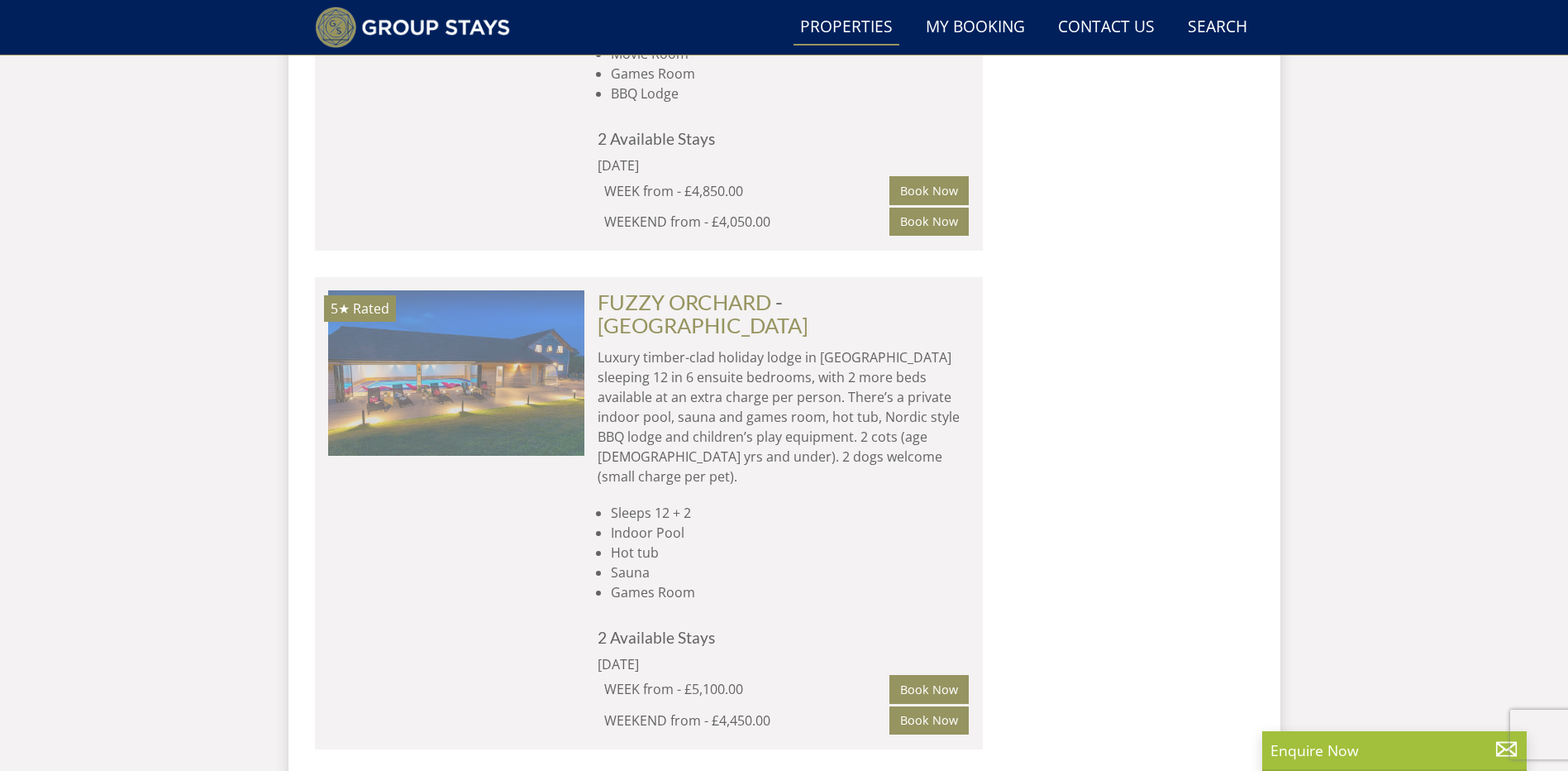
click at [526, 290] on img at bounding box center [457, 373] width 256 height 165
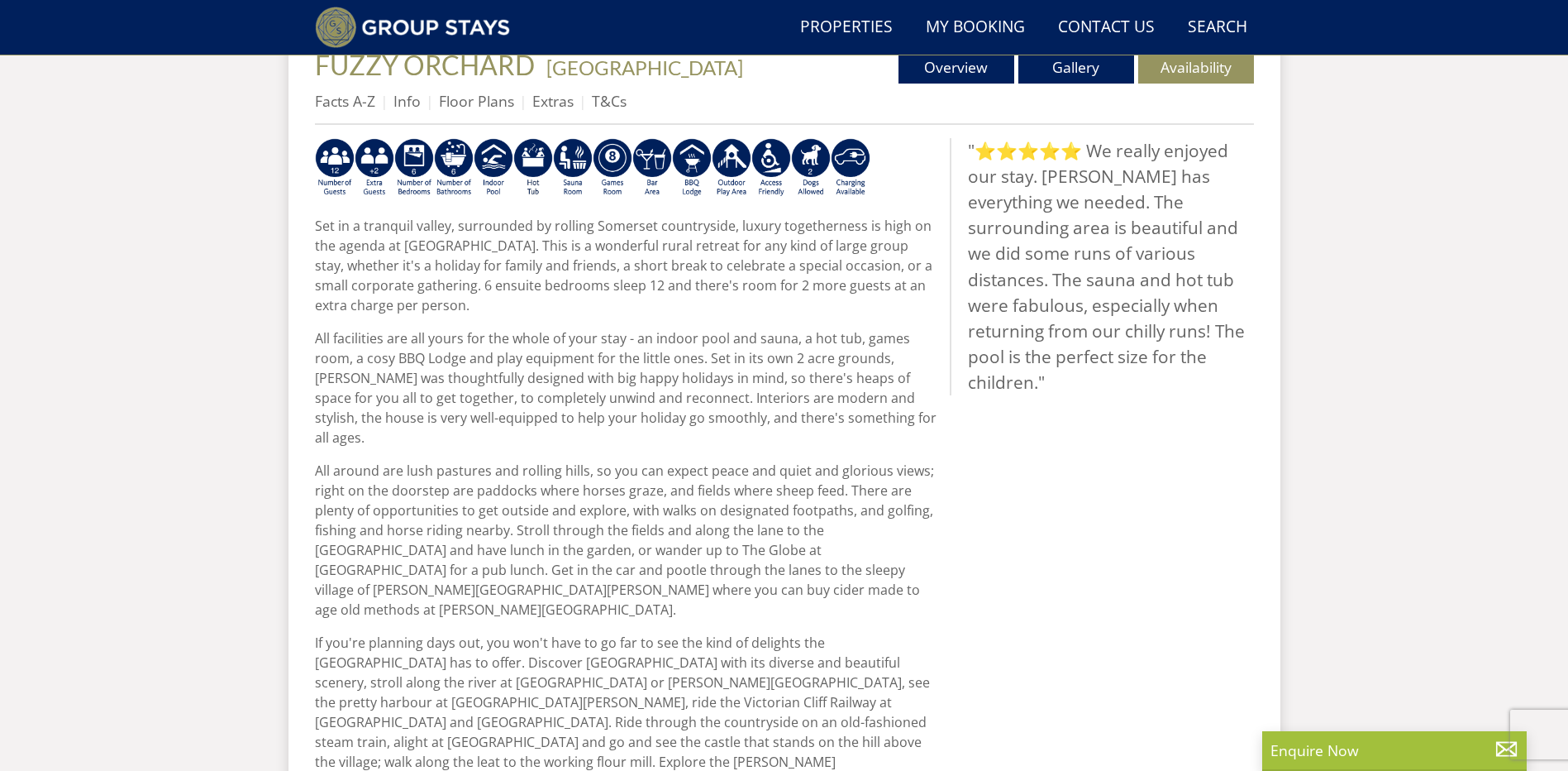
scroll to position [644, 0]
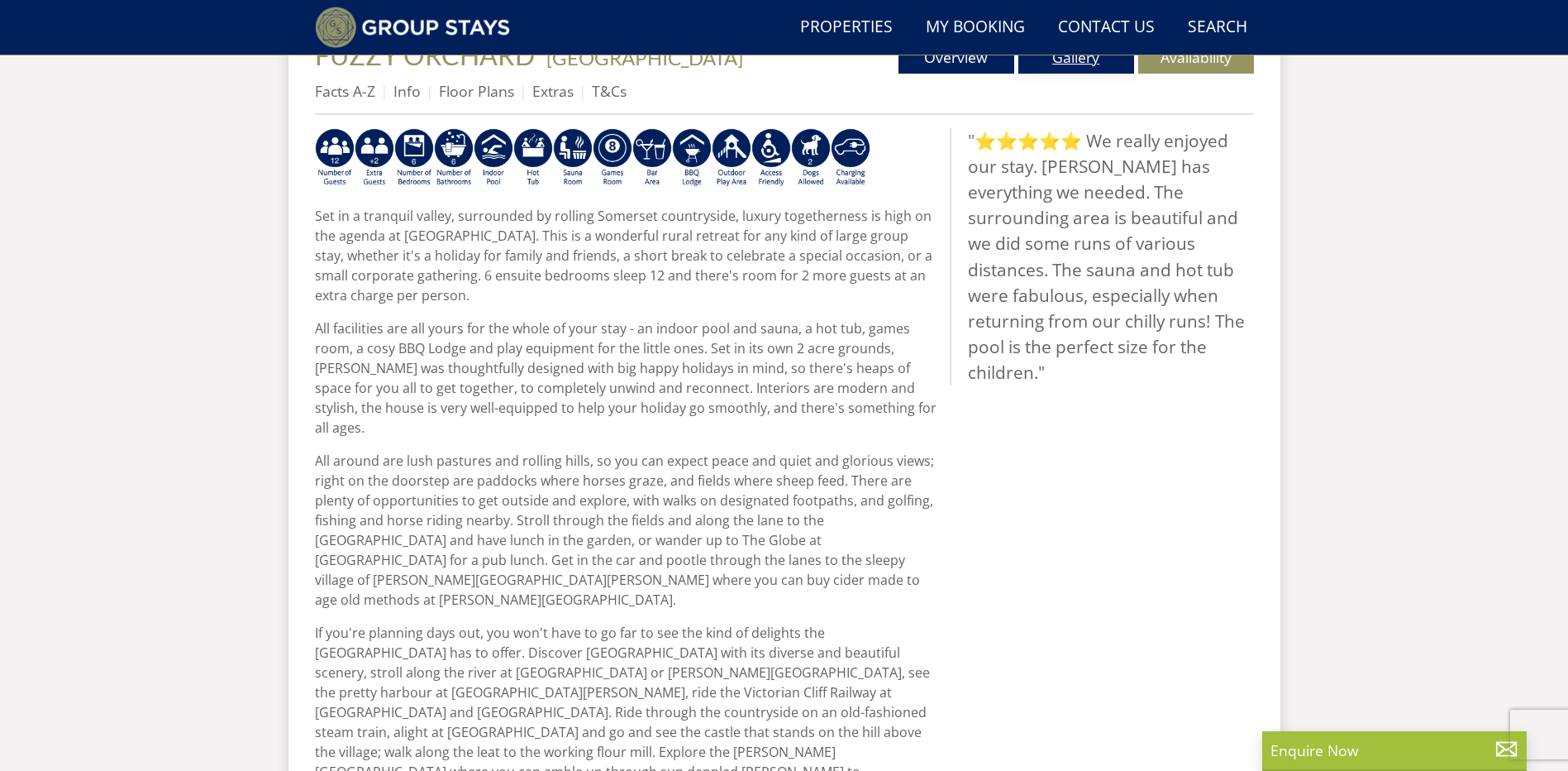
click at [1098, 65] on link "Gallery" at bounding box center [1076, 57] width 116 height 33
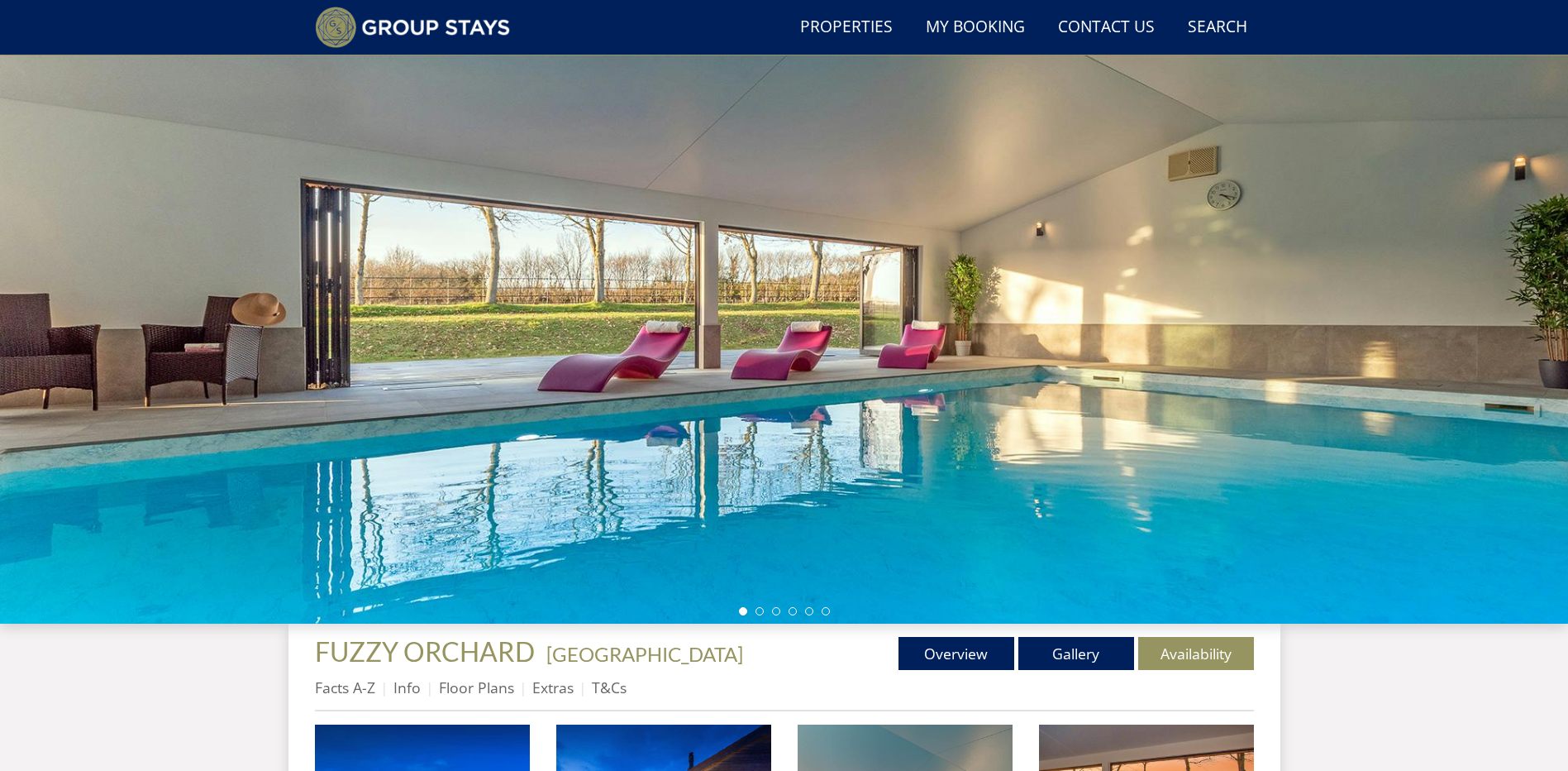
scroll to position [142, 0]
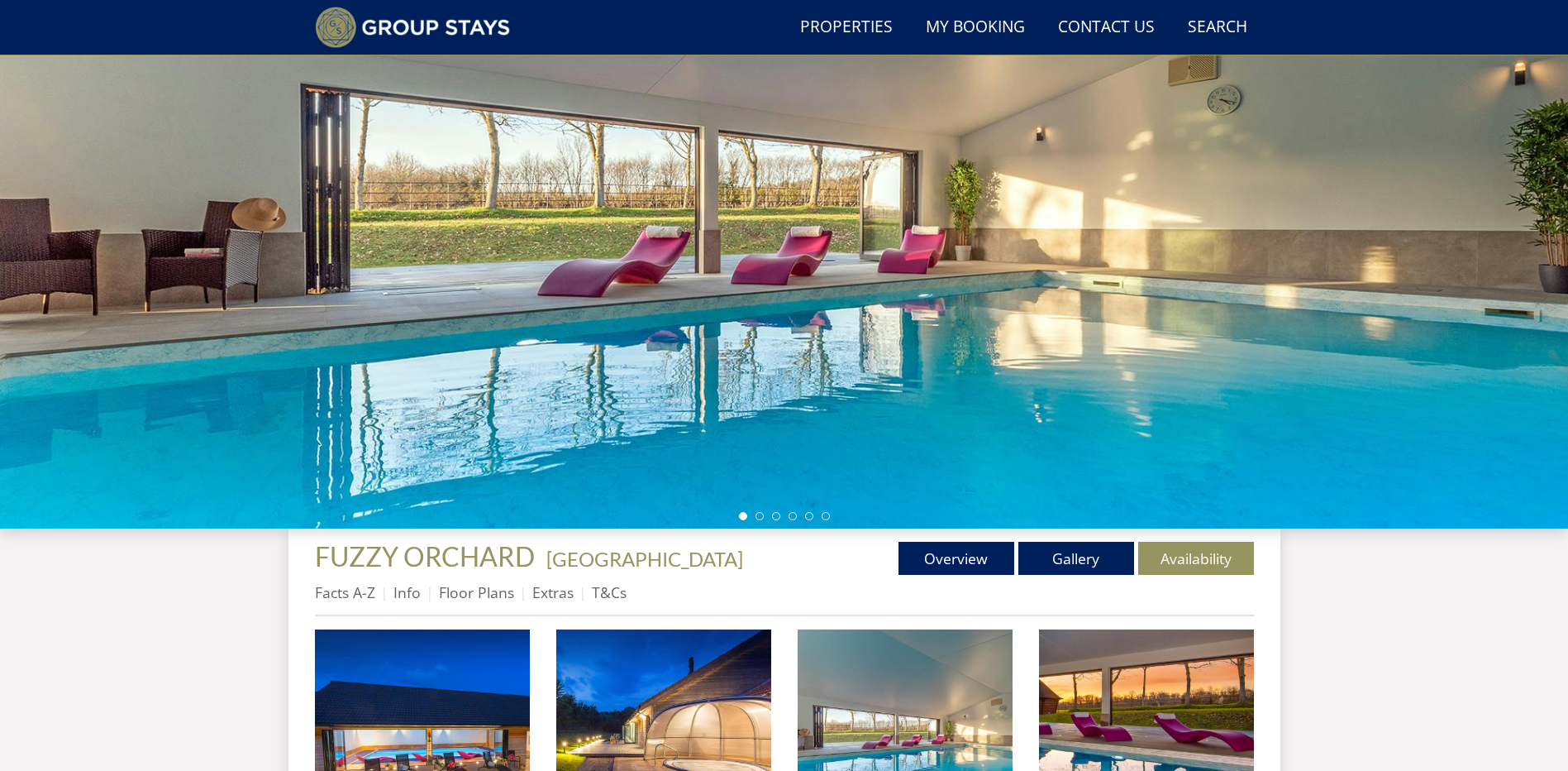
click at [755, 512] on ul at bounding box center [784, 516] width 91 height 9
click at [757, 514] on li at bounding box center [759, 516] width 9 height 9
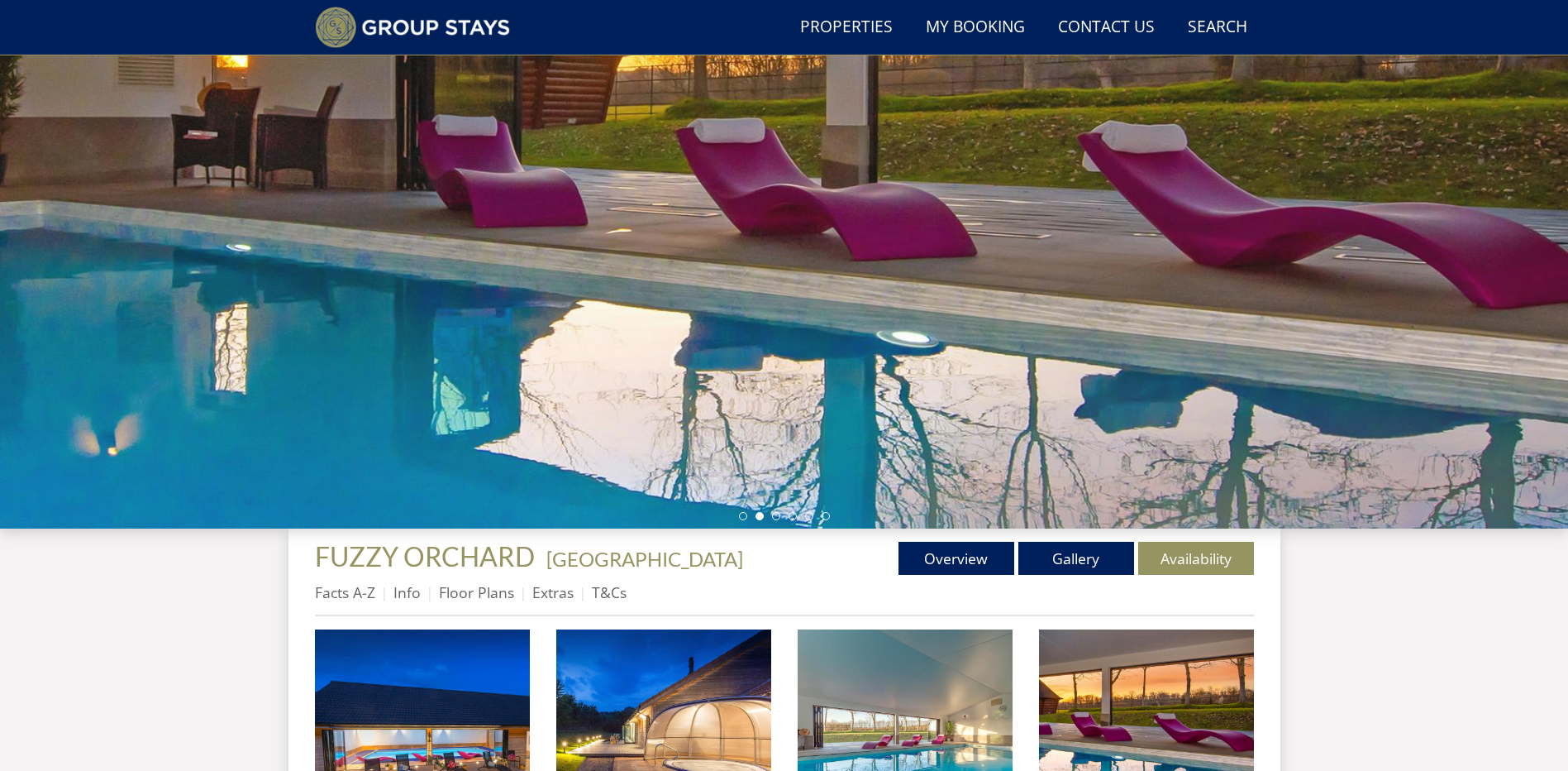
click at [774, 521] on div at bounding box center [784, 238] width 1568 height 579
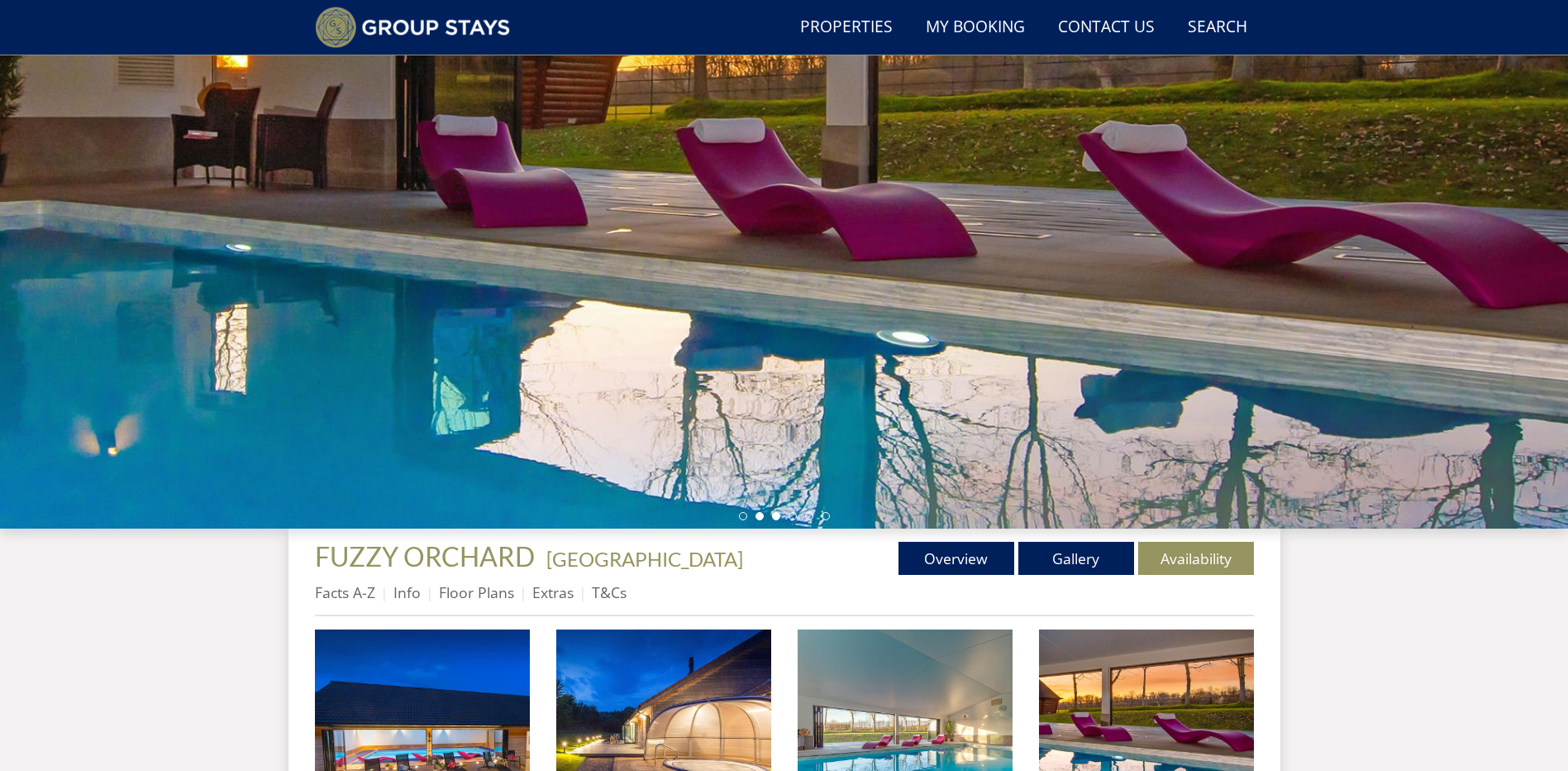
click at [778, 518] on li at bounding box center [777, 516] width 9 height 9
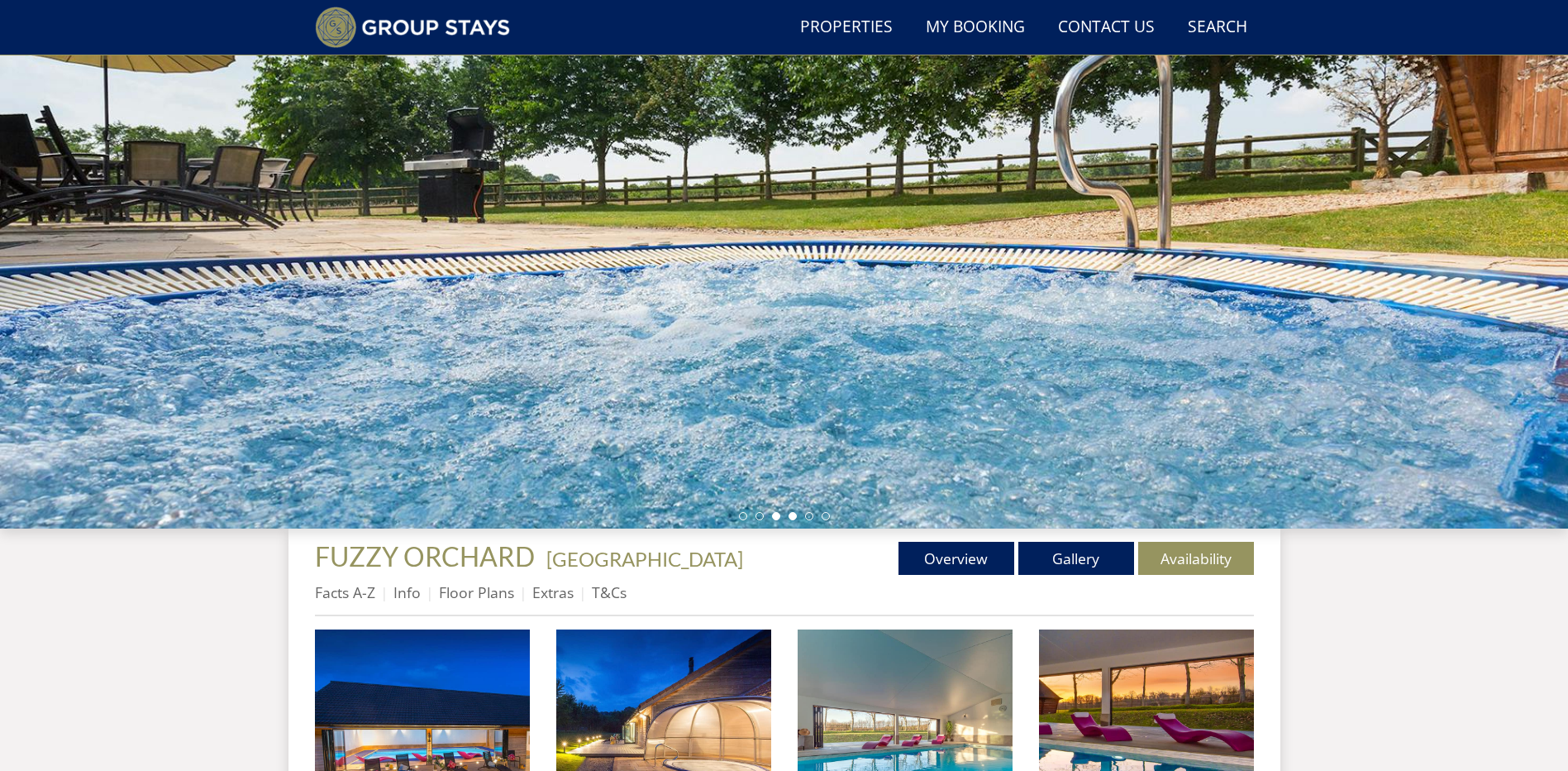
click at [790, 519] on li at bounding box center [793, 516] width 9 height 9
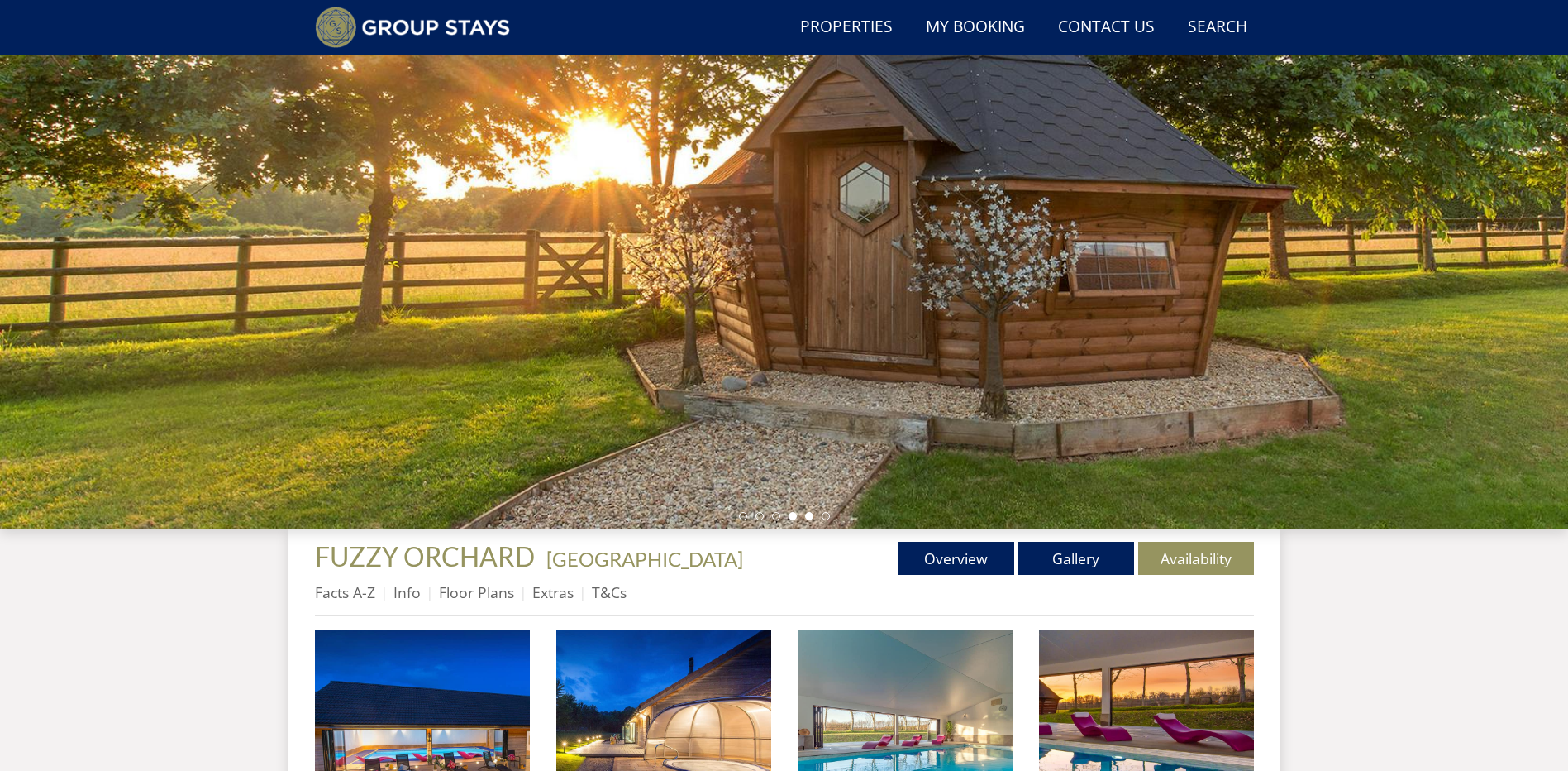
click at [810, 519] on li at bounding box center [809, 516] width 9 height 9
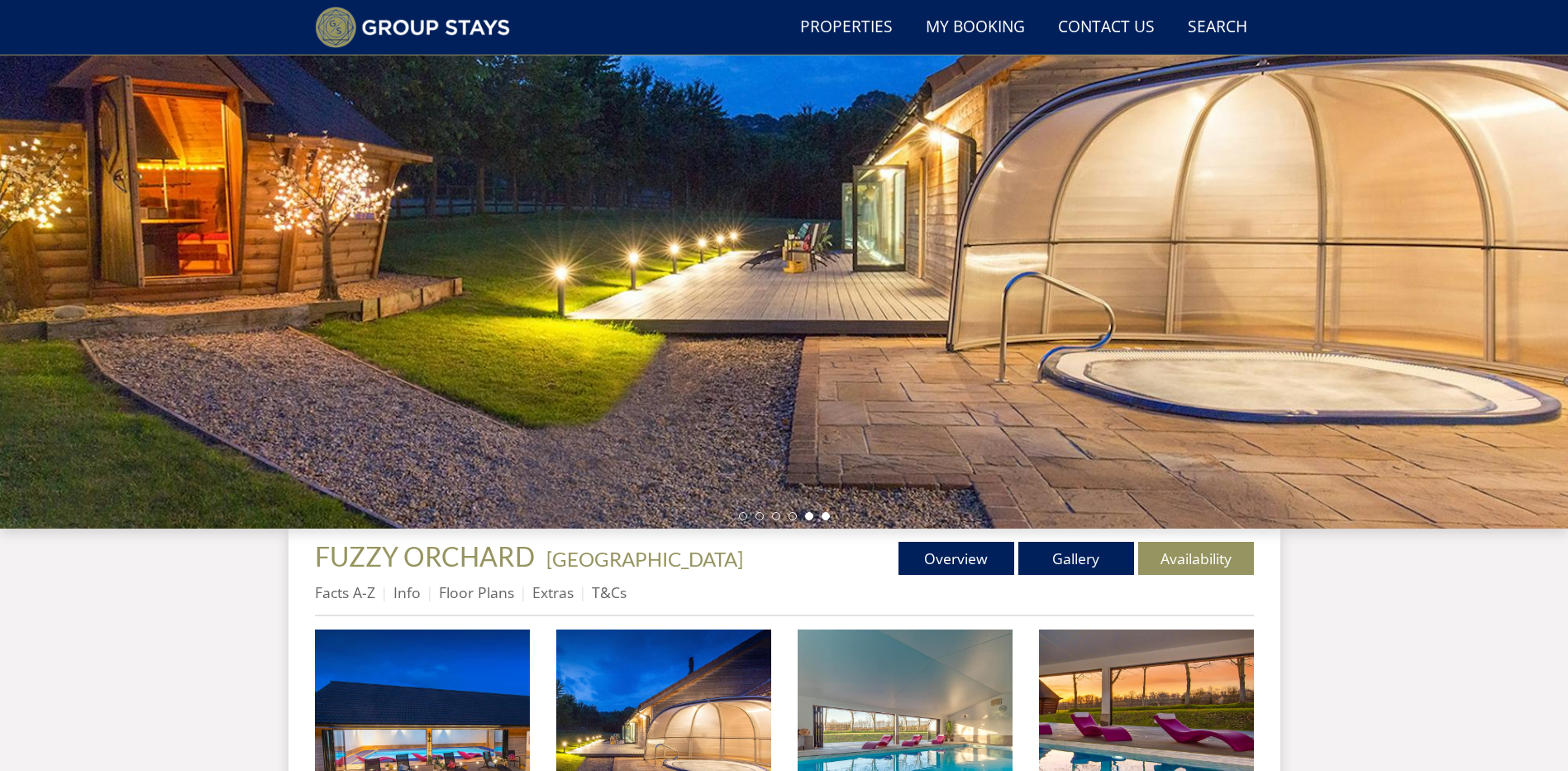
click at [827, 519] on li at bounding box center [826, 516] width 9 height 9
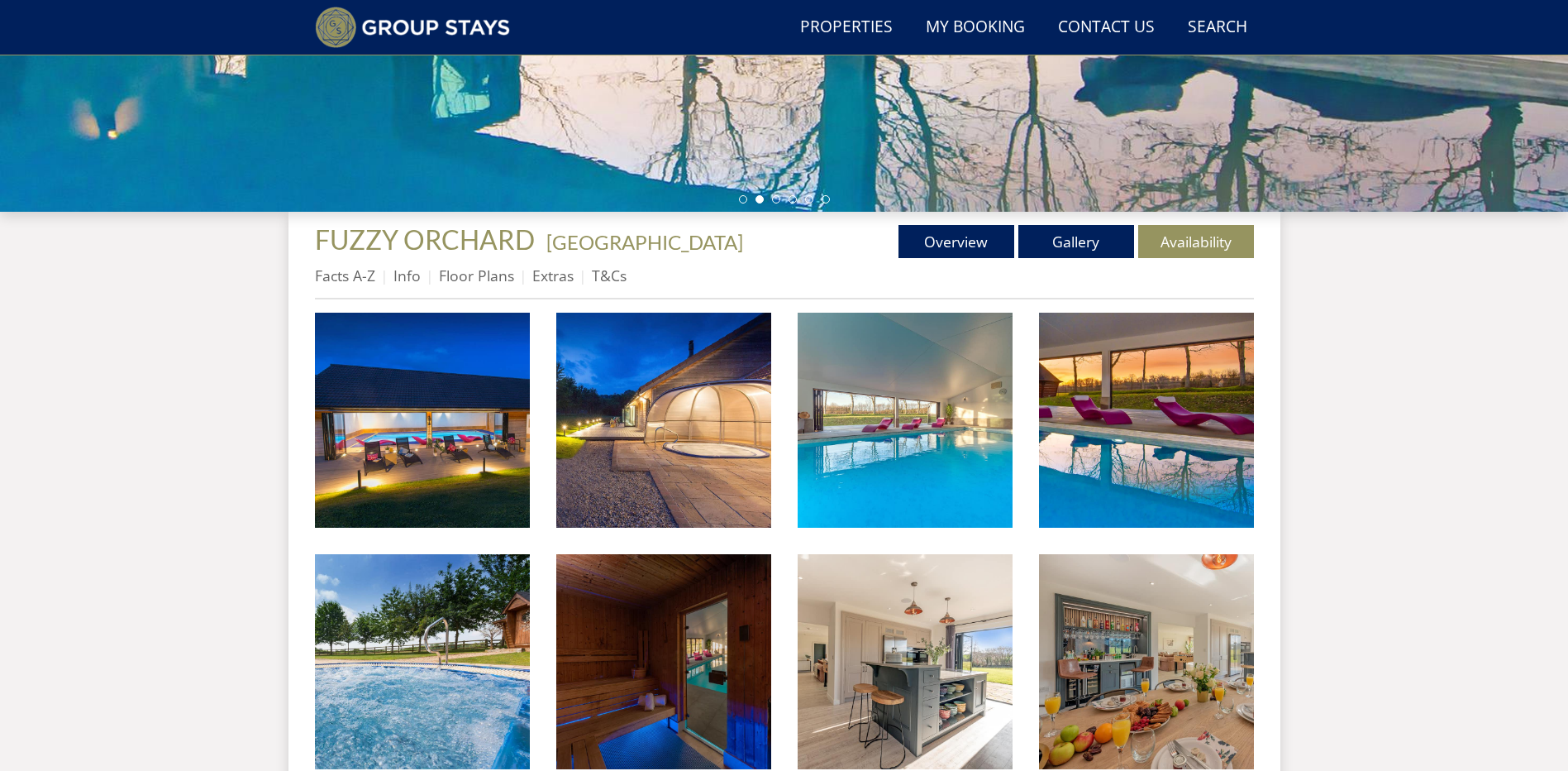
scroll to position [481, 0]
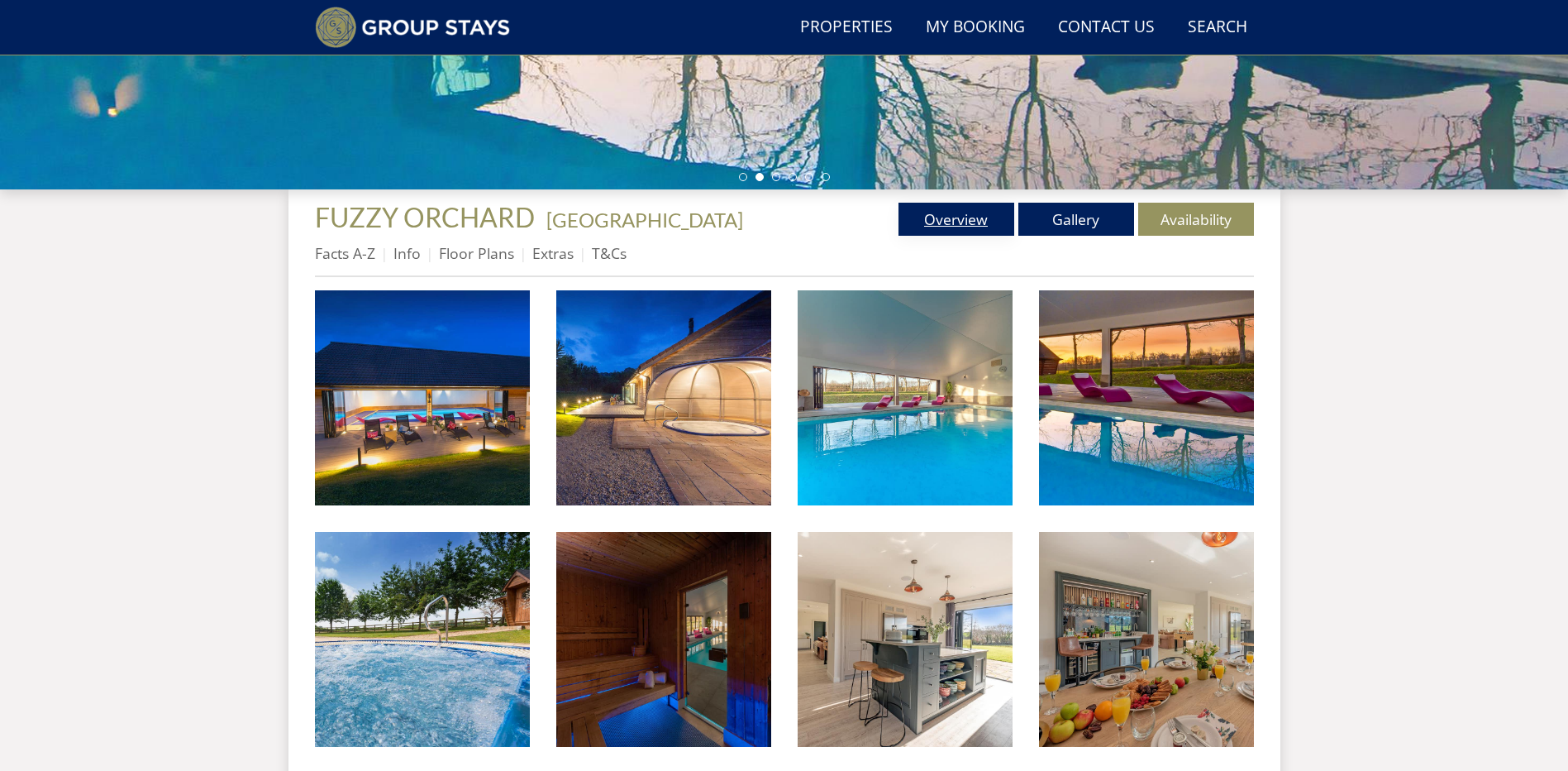
click at [953, 207] on link "Overview" at bounding box center [956, 219] width 116 height 33
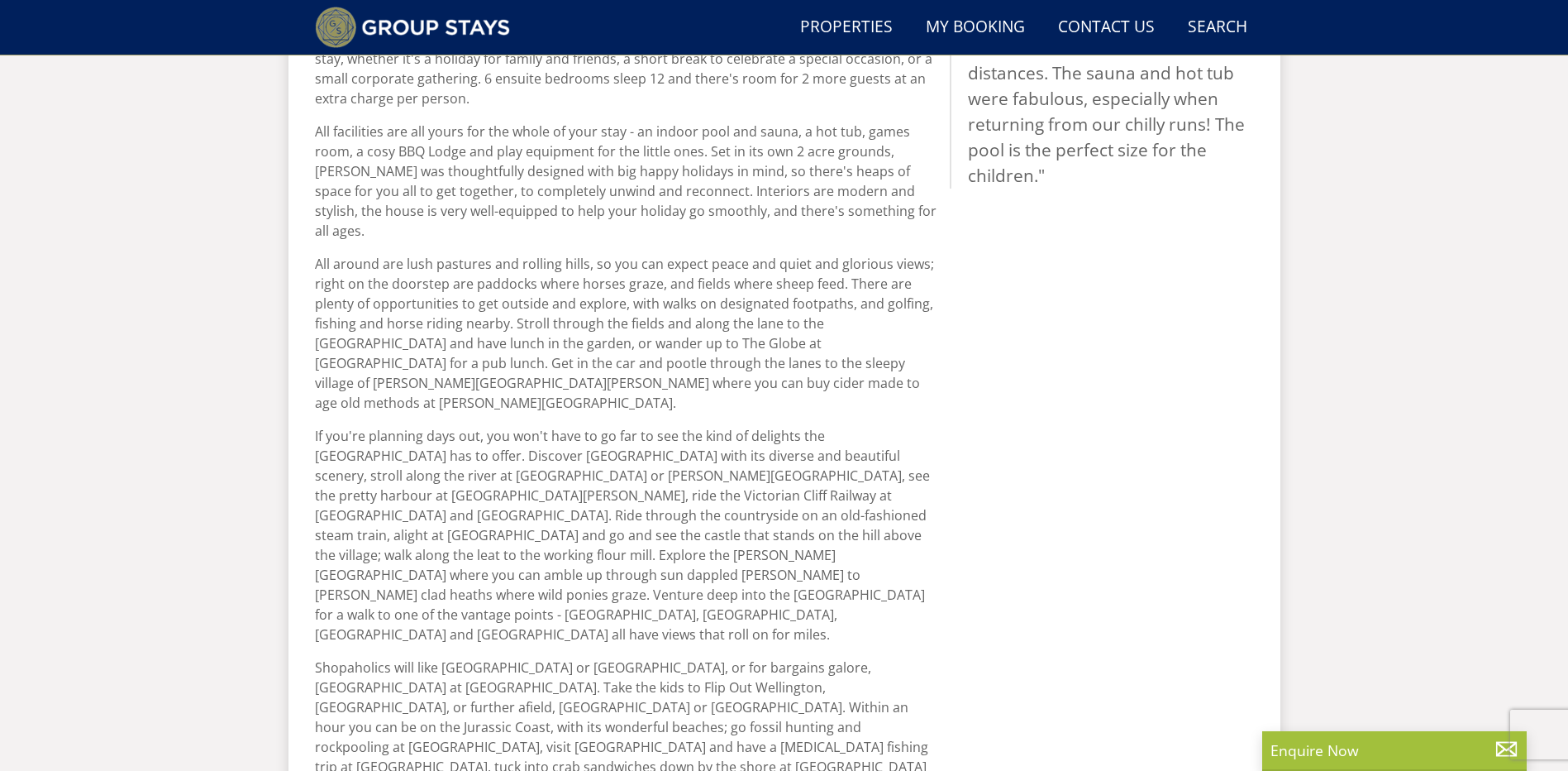
scroll to position [974, 0]
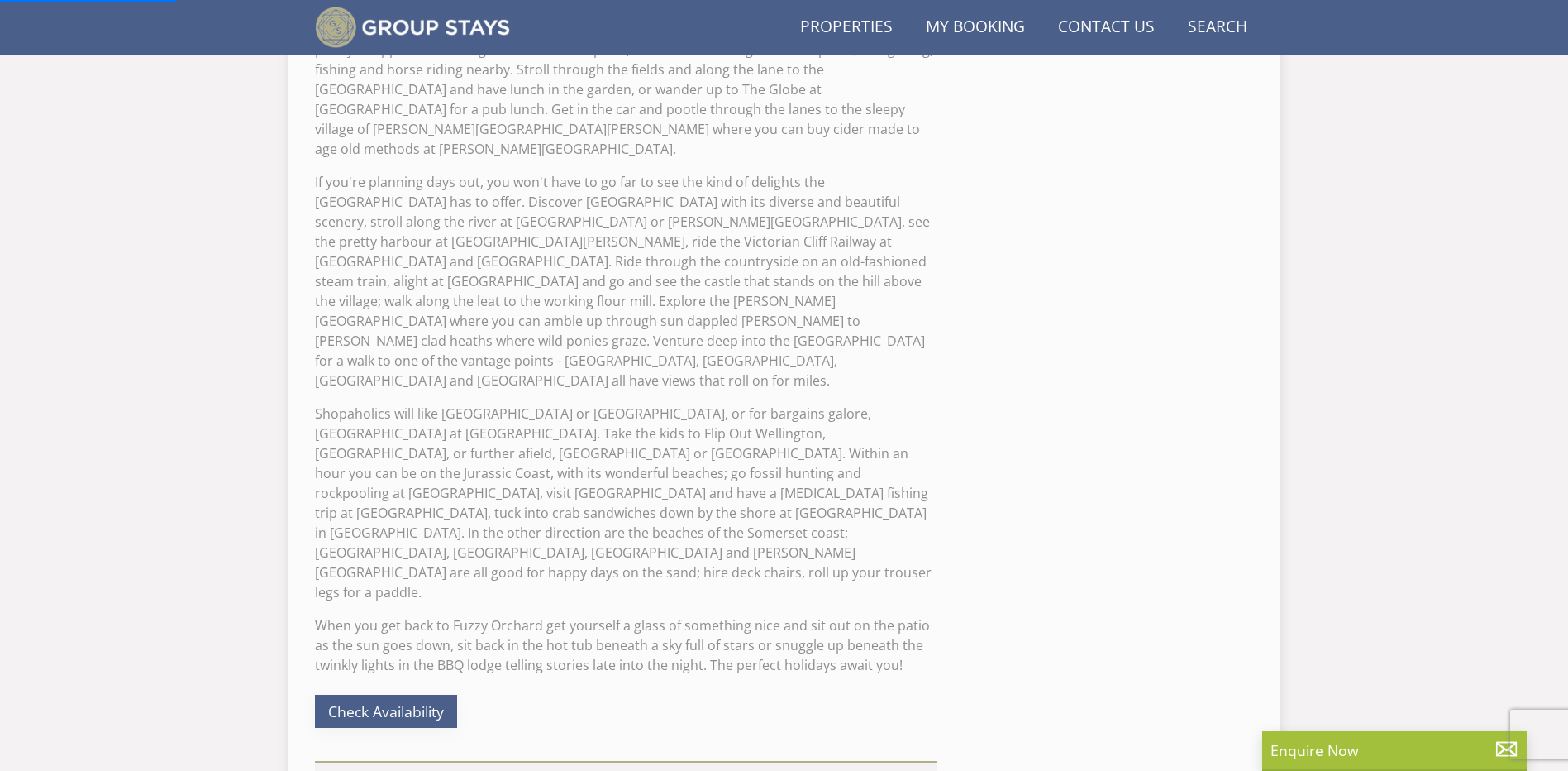
scroll to position [1305, 0]
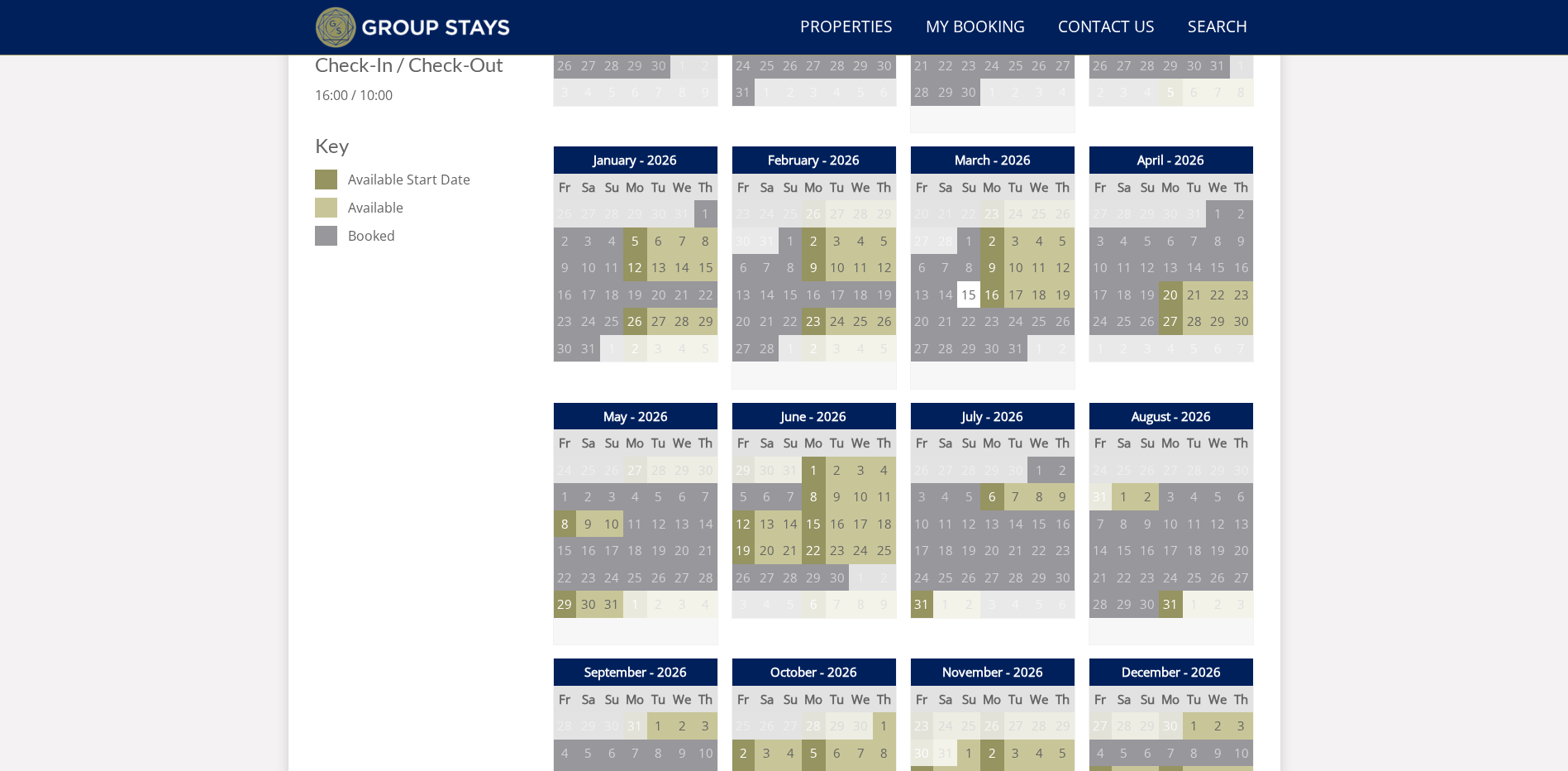
scroll to position [909, 0]
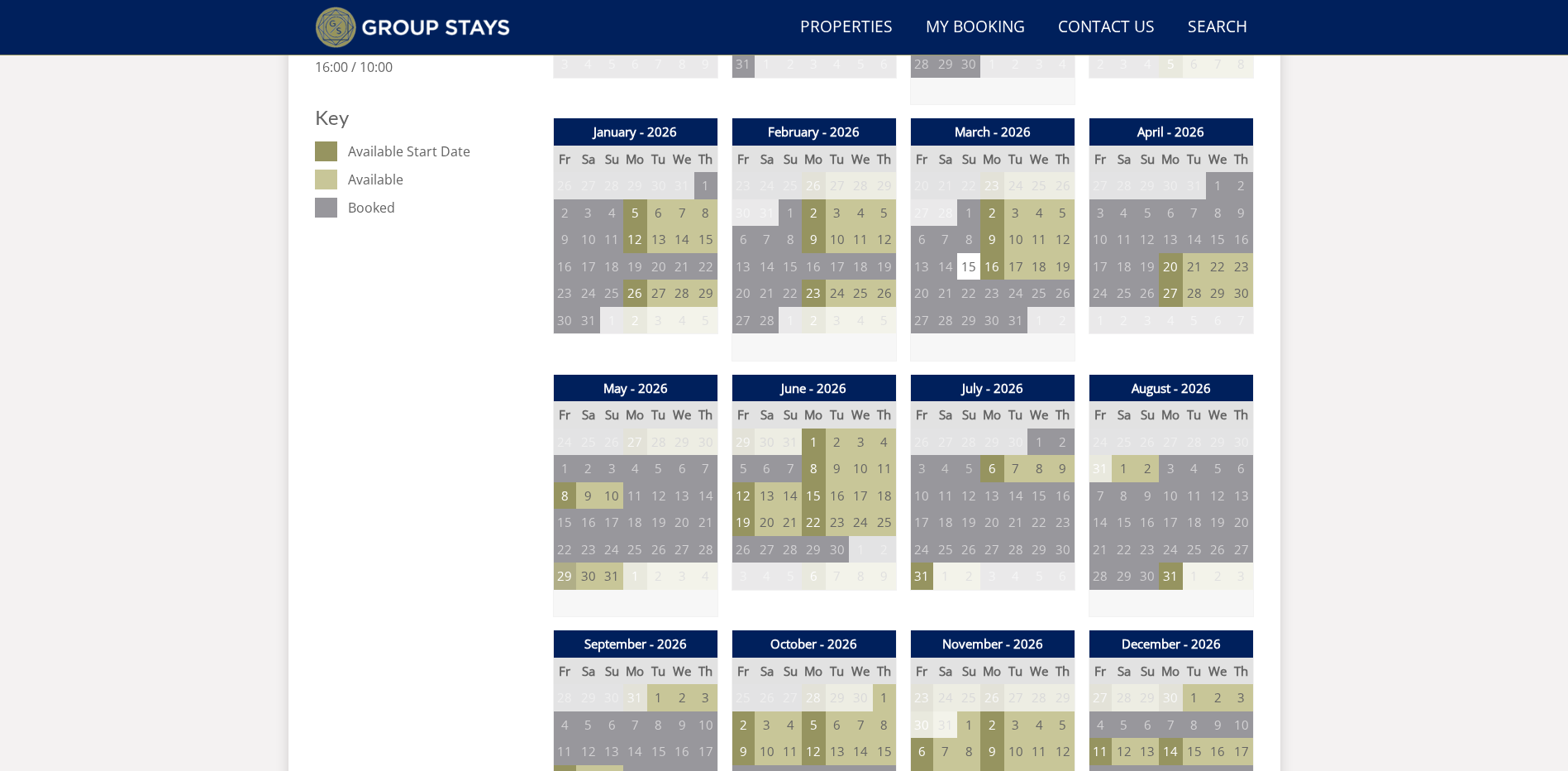
click at [564, 569] on td "29" at bounding box center [564, 577] width 23 height 28
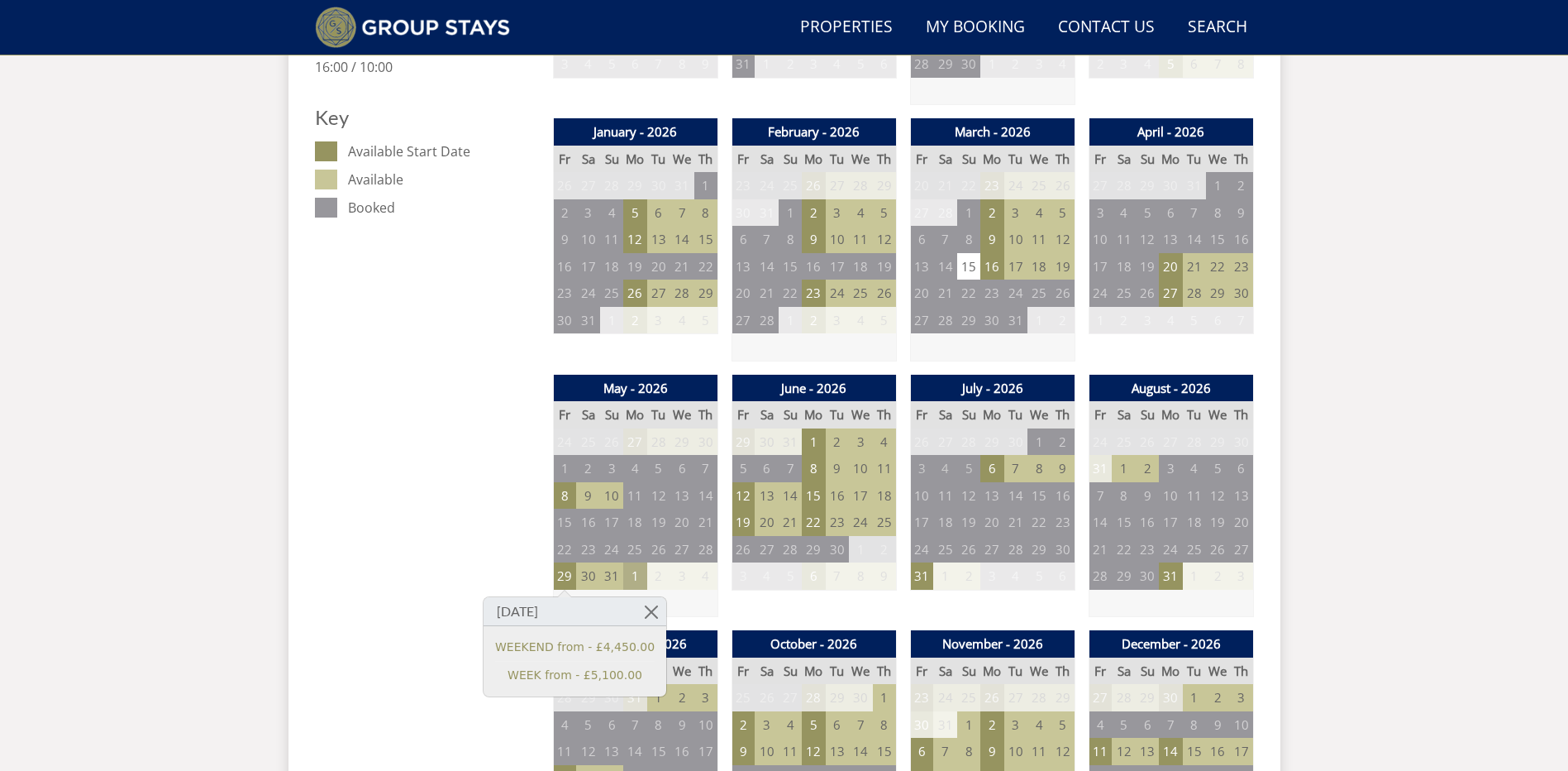
click at [631, 575] on td "1" at bounding box center [635, 577] width 23 height 28
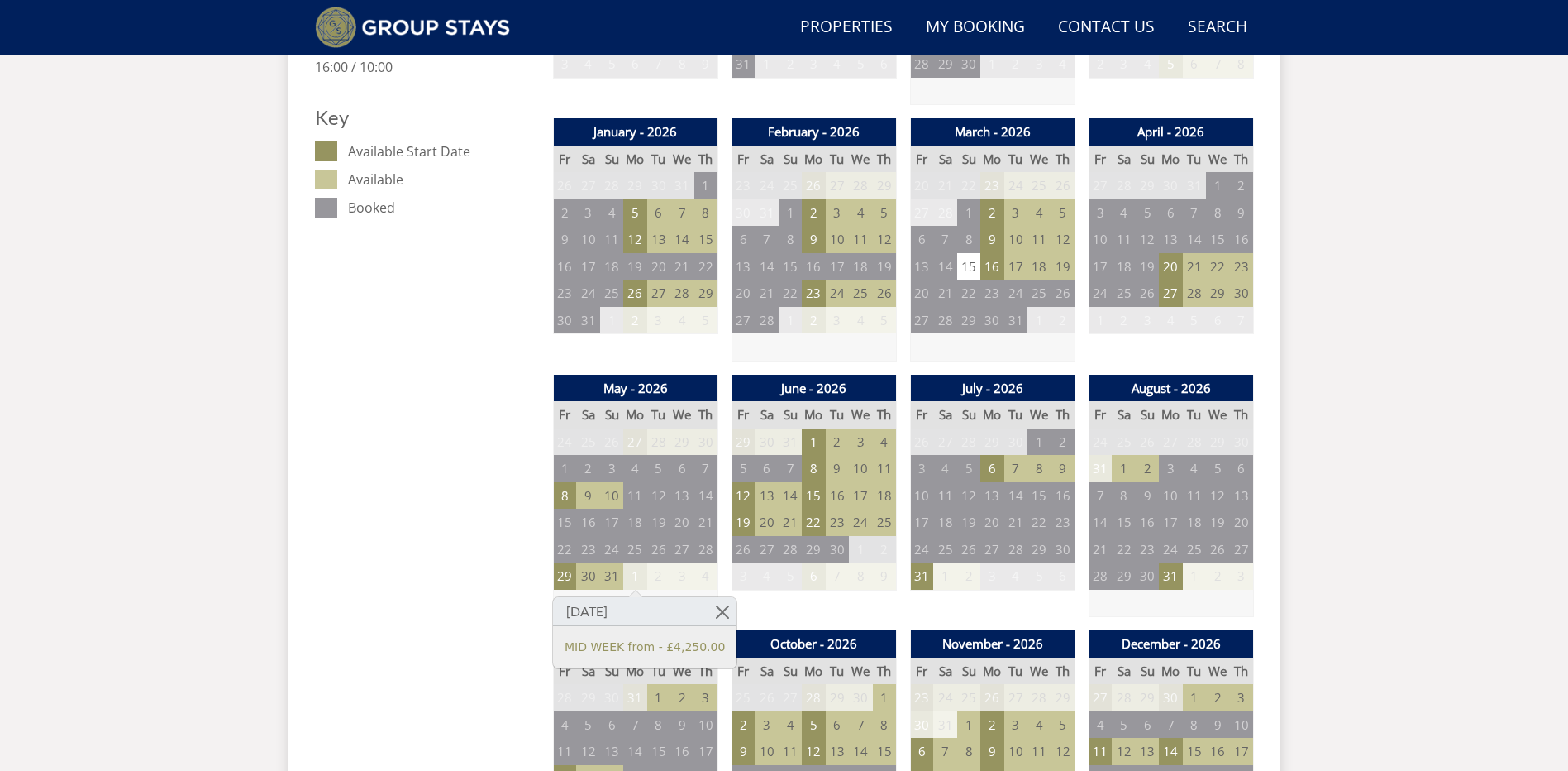
click at [1366, 423] on div "Search Menu Properties My Booking Contact Us [PHONE_NUMBER] Search Check Availa…" at bounding box center [784, 653] width 1568 height 3052
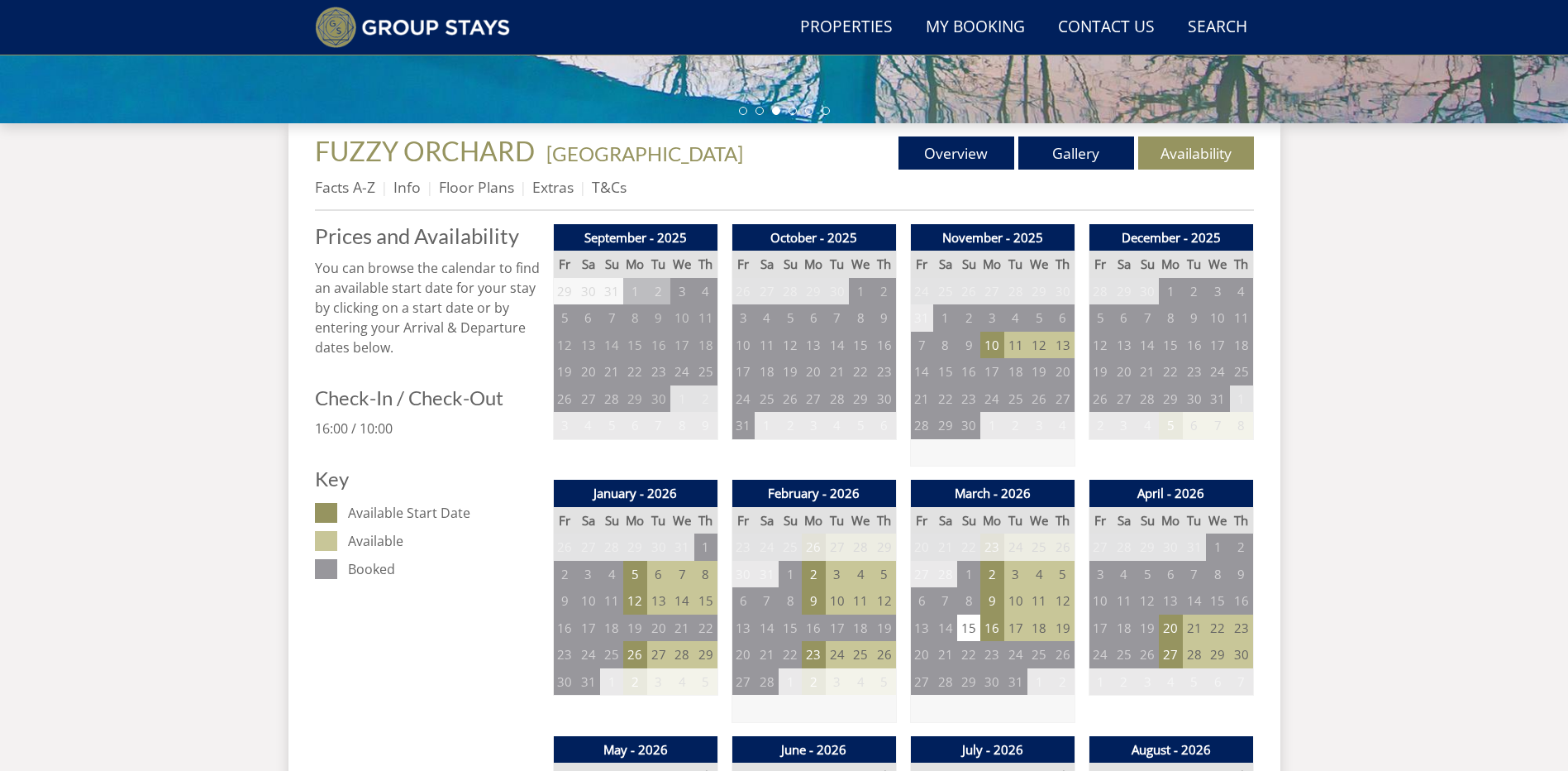
scroll to position [578, 0]
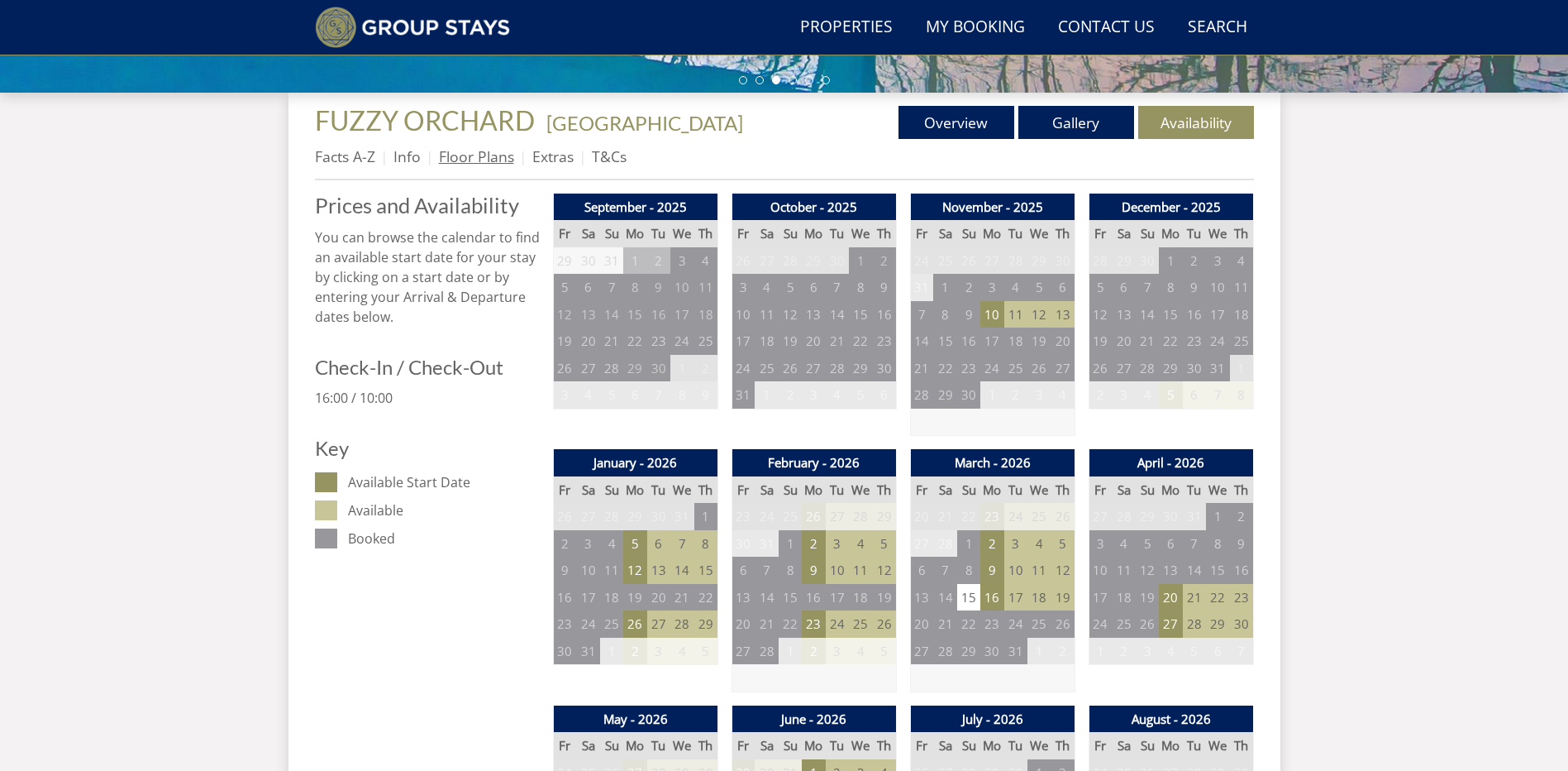
click at [475, 158] on link "Floor Plans" at bounding box center [476, 156] width 75 height 20
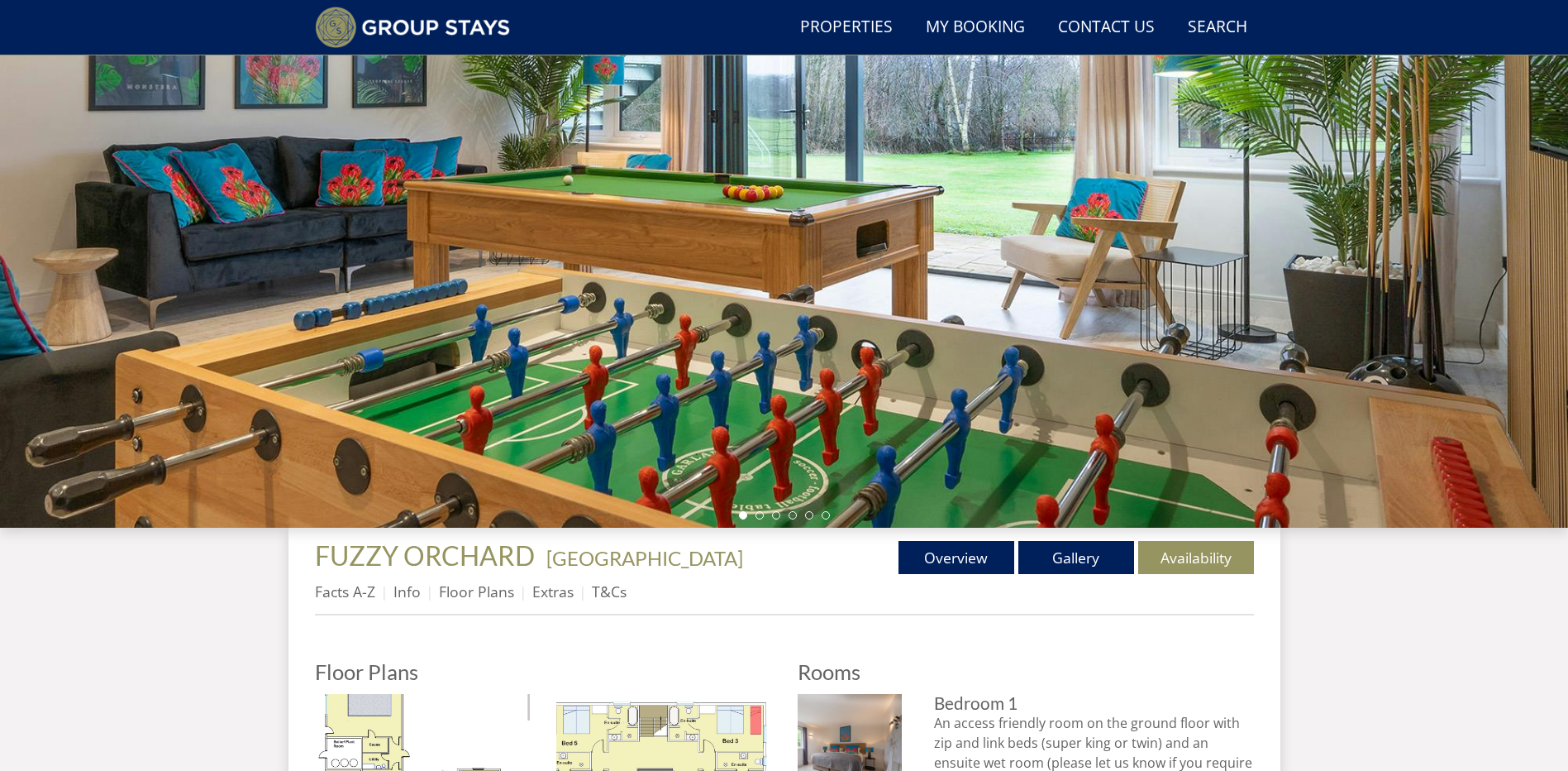
scroll to position [142, 0]
click at [990, 560] on link "Overview" at bounding box center [956, 558] width 116 height 33
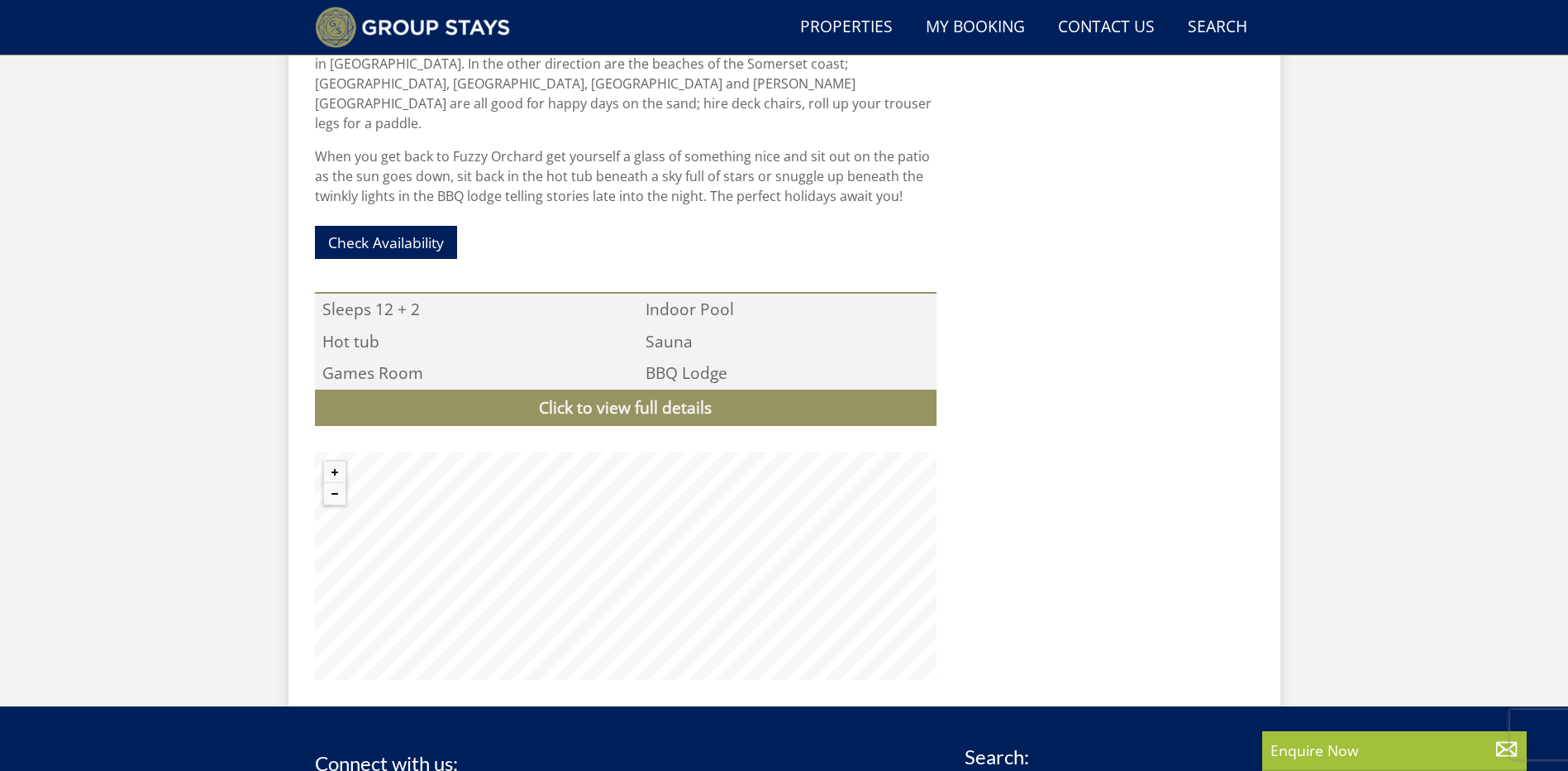
scroll to position [1651, 0]
